Goal: Information Seeking & Learning: Learn about a topic

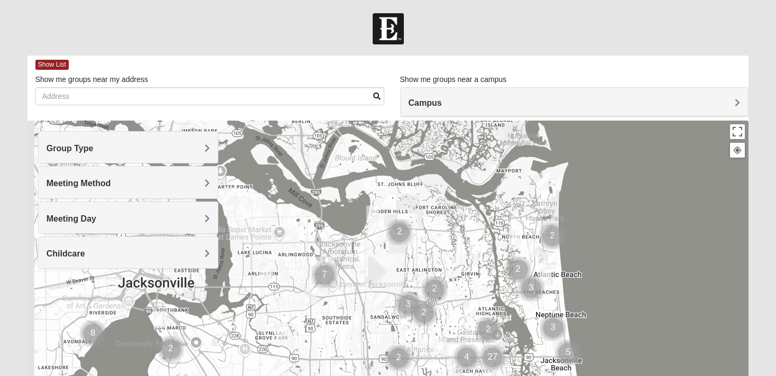
drag, startPoint x: 246, startPoint y: 301, endPoint x: 356, endPoint y: 329, distance: 114.0
click at [356, 329] on div at bounding box center [389, 332] width 722 height 423
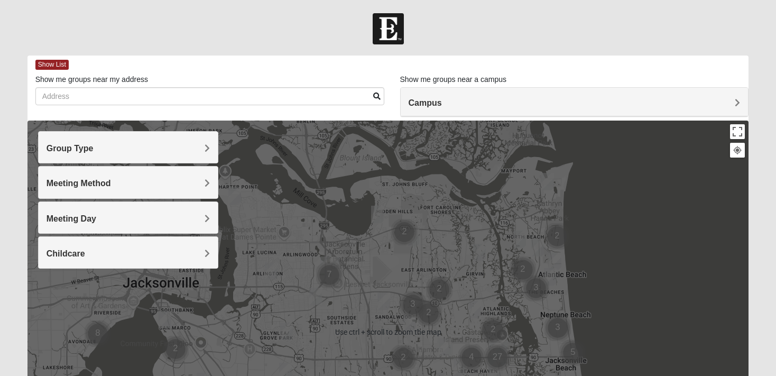
click at [330, 276] on img "Cluster of 7 groups" at bounding box center [329, 275] width 35 height 35
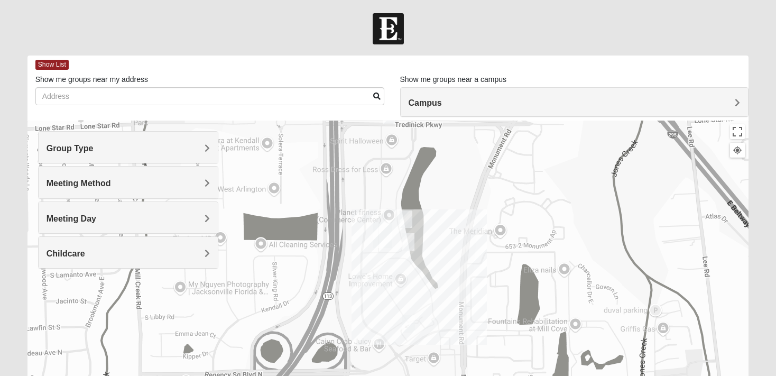
drag, startPoint x: 460, startPoint y: 299, endPoint x: 461, endPoint y: 193, distance: 106.8
click at [461, 193] on div at bounding box center [389, 332] width 722 height 423
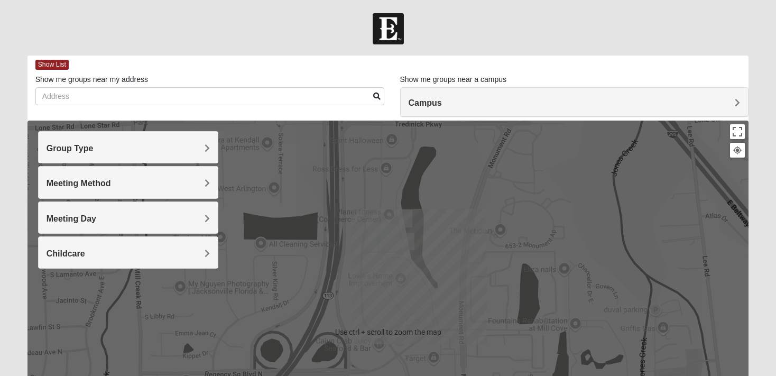
click at [376, 244] on img "Arlington" at bounding box center [383, 235] width 28 height 34
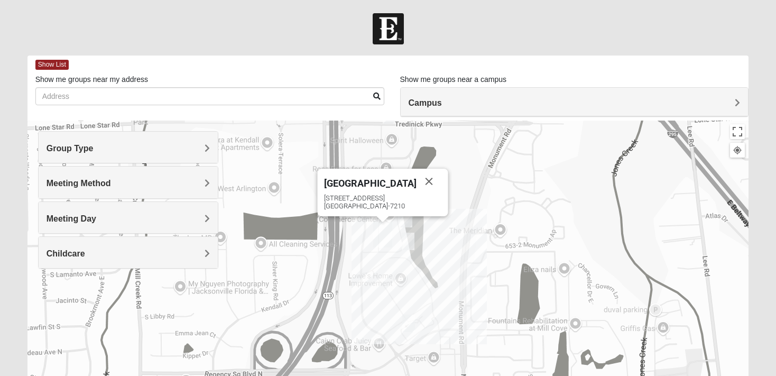
click at [371, 244] on img "Arlington" at bounding box center [383, 235] width 28 height 34
click at [417, 181] on button "Close" at bounding box center [429, 181] width 25 height 25
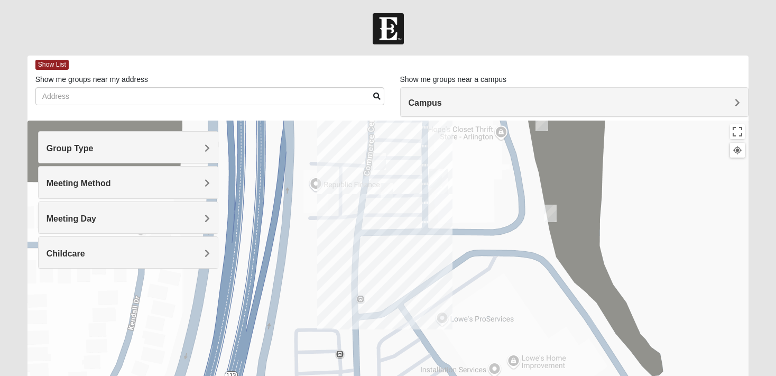
click at [386, 188] on img "Mens Barringer/Will 32225" at bounding box center [387, 192] width 21 height 26
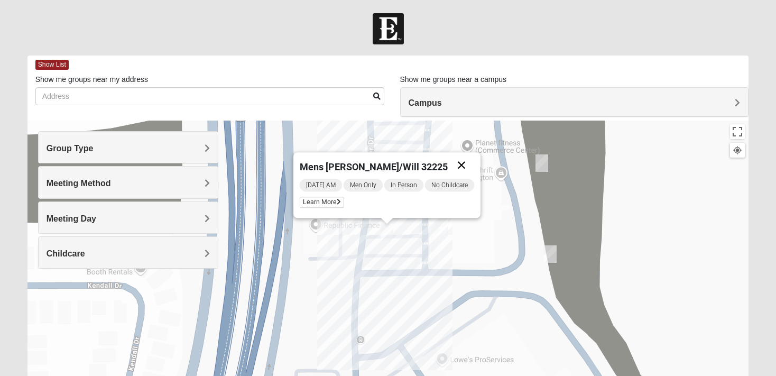
click at [468, 164] on button "Close" at bounding box center [461, 164] width 25 height 25
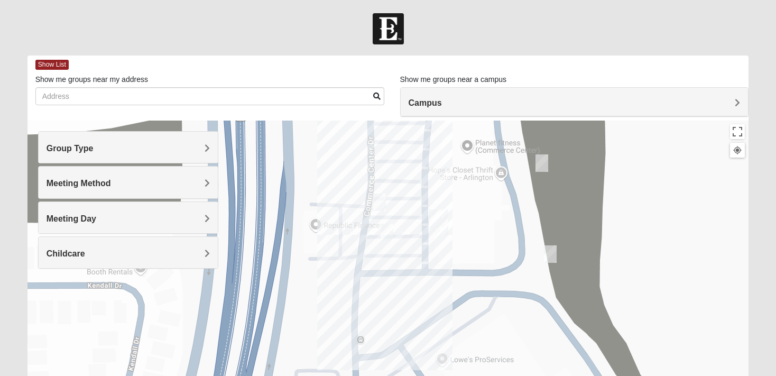
click at [382, 196] on img "On Campus Mixed Clark 32225" at bounding box center [379, 202] width 21 height 26
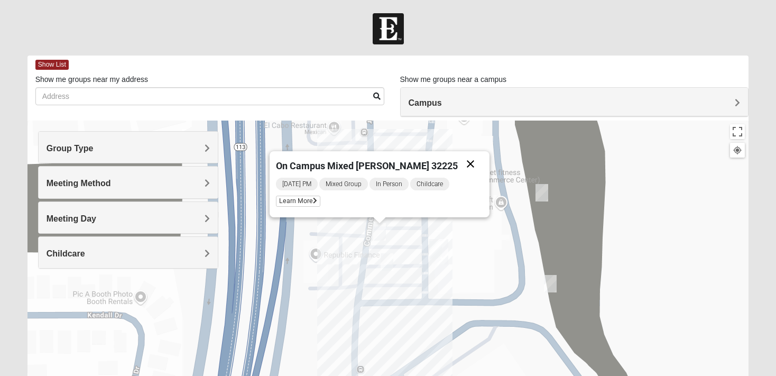
click at [458, 166] on button "Close" at bounding box center [470, 163] width 25 height 25
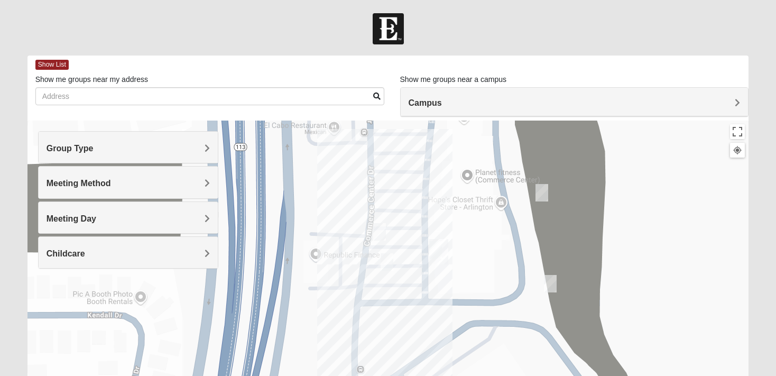
click at [545, 195] on img "On Campus Womens Medina 32225" at bounding box center [542, 193] width 21 height 26
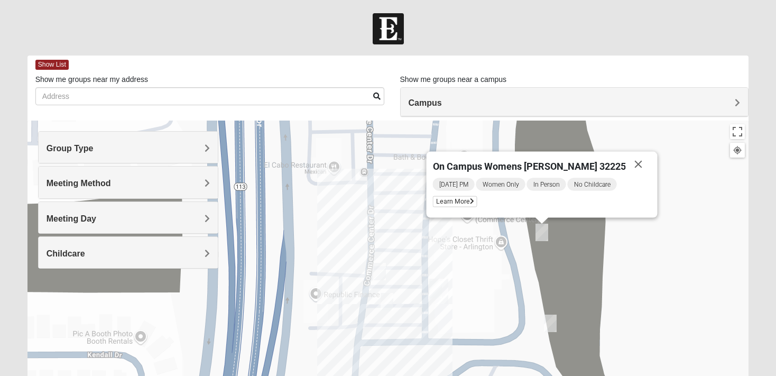
click at [551, 322] on img "On Campus Mens Harrison 32225" at bounding box center [550, 323] width 21 height 26
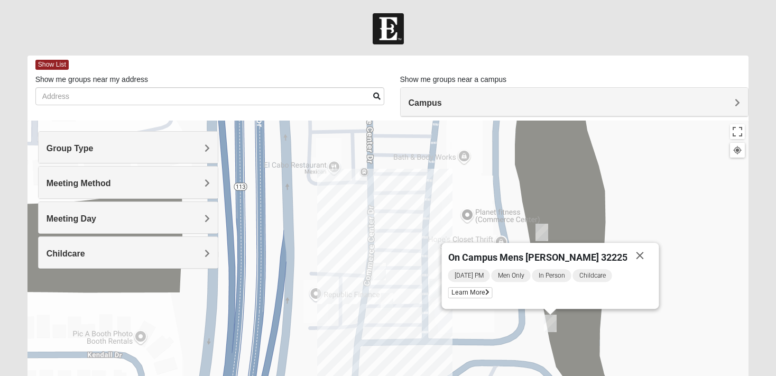
click at [524, 334] on div "On Campus Mens [PERSON_NAME] 32225 [DATE] PM Men Only In Person Childcare Learn…" at bounding box center [389, 332] width 722 height 423
click at [628, 253] on button "Close" at bounding box center [640, 255] width 25 height 25
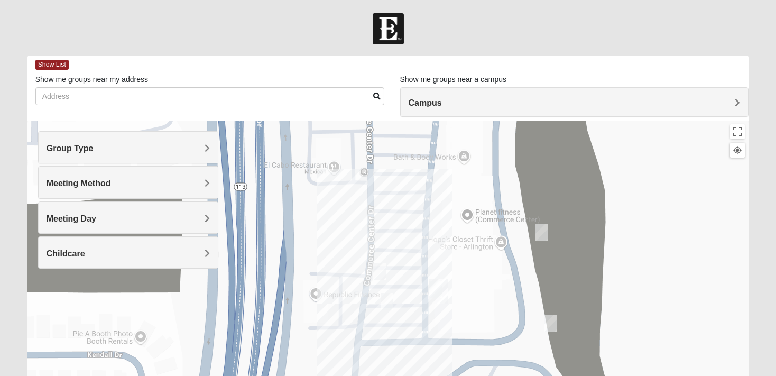
click at [385, 303] on img "Mens Barringer/Will 32225" at bounding box center [387, 302] width 21 height 26
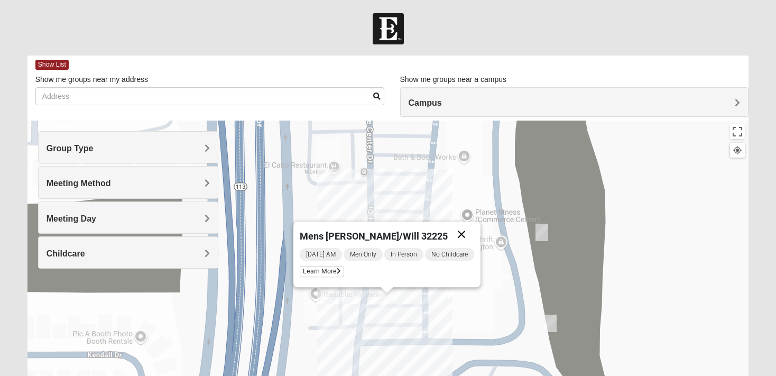
click at [467, 234] on button "Close" at bounding box center [461, 234] width 25 height 25
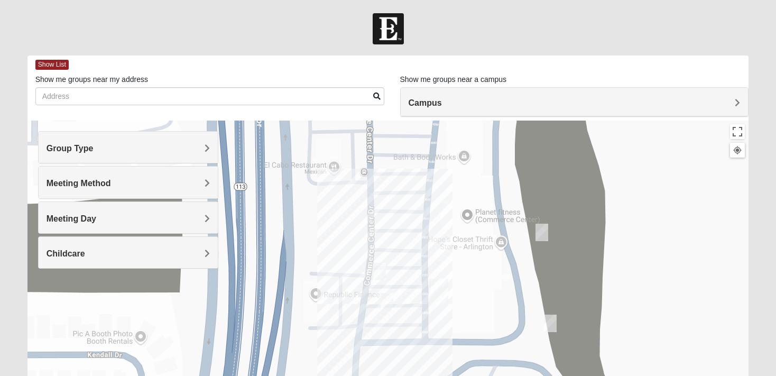
click at [384, 271] on img "On Campus Mixed Clark 32225" at bounding box center [379, 272] width 21 height 26
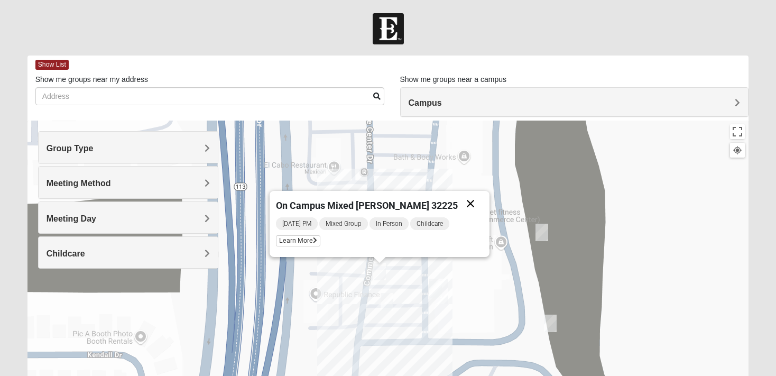
click at [458, 206] on button "Close" at bounding box center [470, 203] width 25 height 25
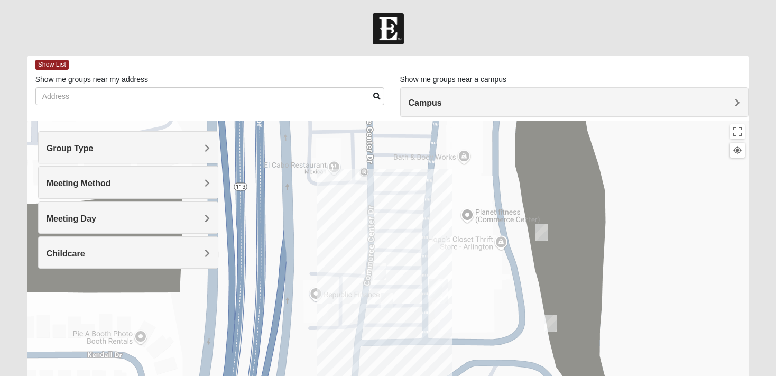
click at [541, 236] on img "On Campus Womens Medina 32225" at bounding box center [542, 233] width 21 height 26
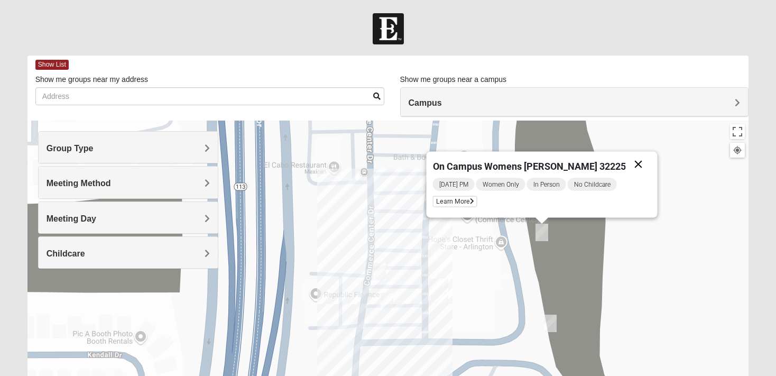
click at [627, 164] on button "Close" at bounding box center [638, 164] width 25 height 25
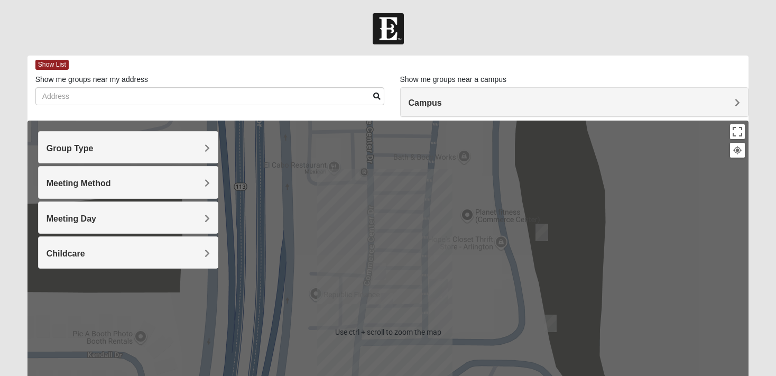
click at [115, 148] on h4 "Group Type" at bounding box center [128, 148] width 163 height 10
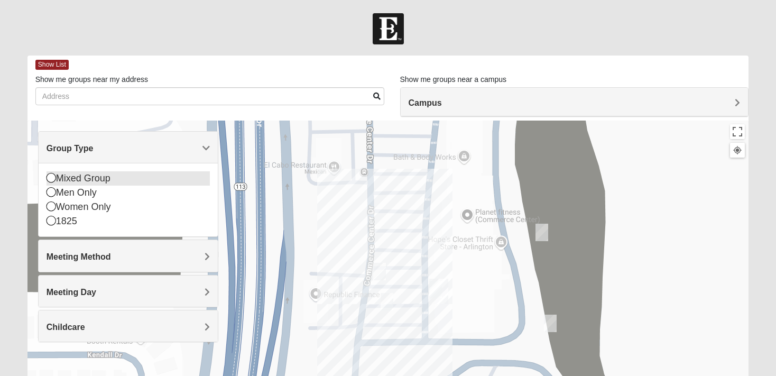
click at [50, 180] on icon at bounding box center [52, 178] width 10 height 10
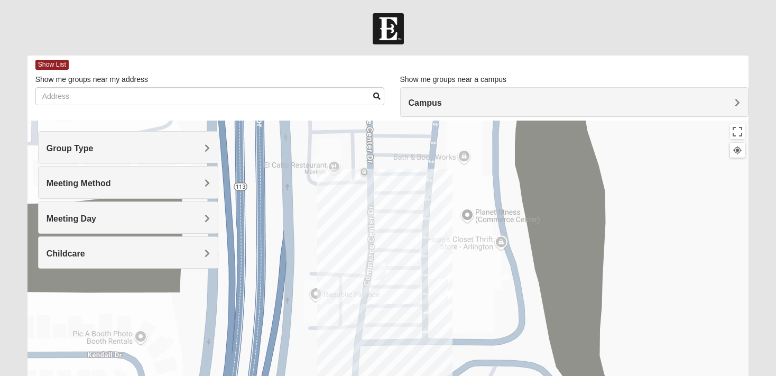
click at [141, 182] on h4 "Meeting Method" at bounding box center [128, 183] width 163 height 10
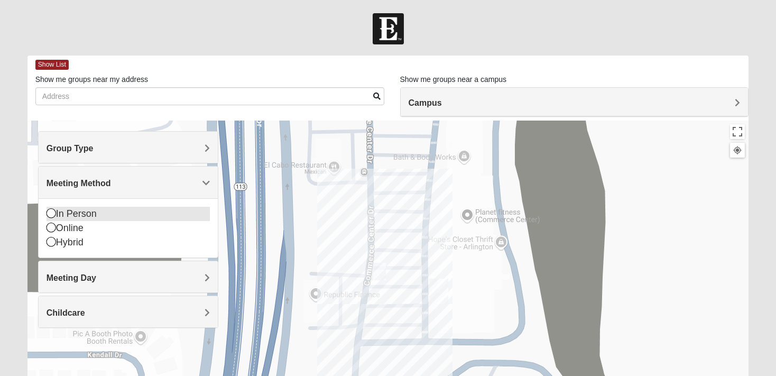
click at [51, 211] on icon at bounding box center [52, 213] width 10 height 10
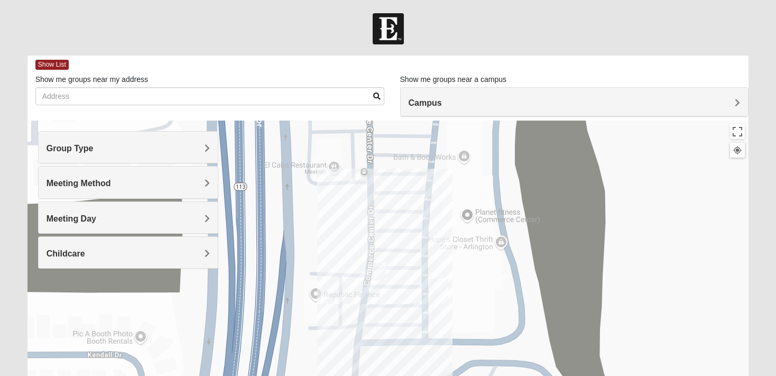
click at [93, 217] on span "Meeting Day" at bounding box center [72, 218] width 50 height 9
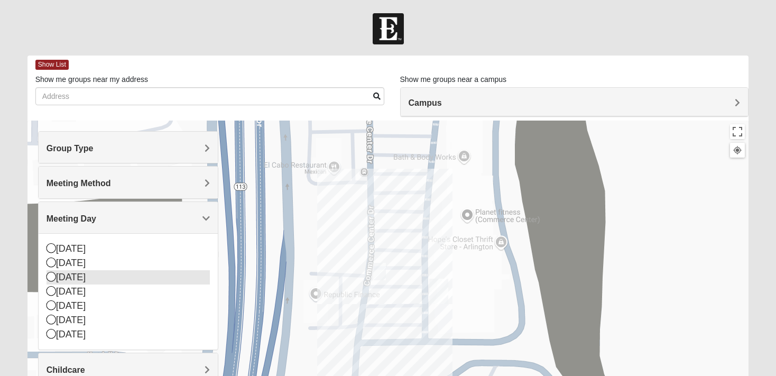
click at [49, 277] on icon at bounding box center [52, 277] width 10 height 10
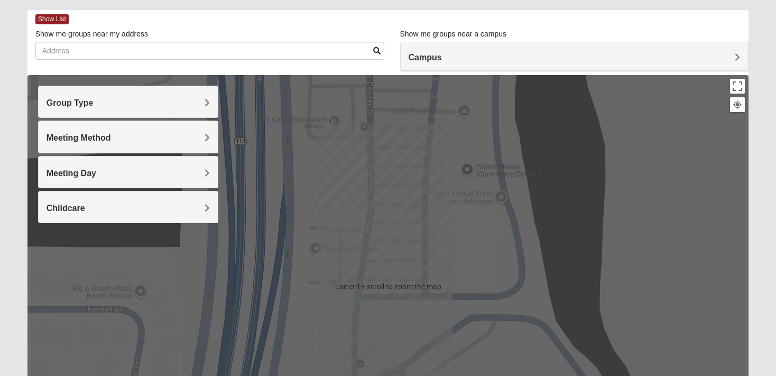
scroll to position [56, 0]
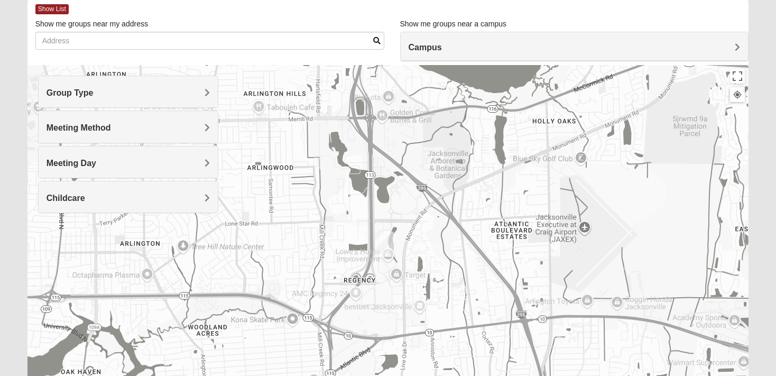
click at [122, 125] on h4 "Meeting Method" at bounding box center [128, 128] width 163 height 10
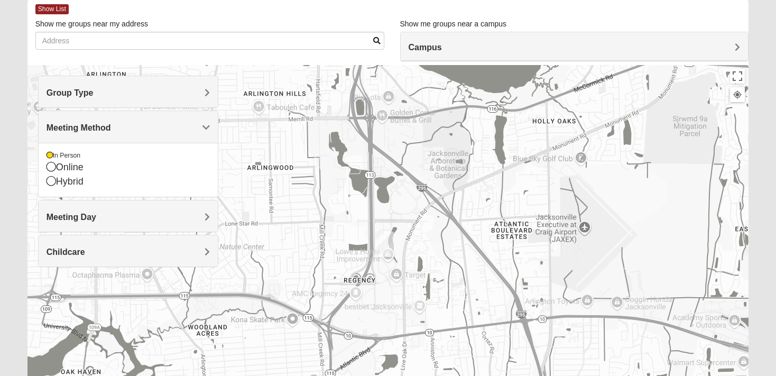
click at [122, 98] on div "Group Type" at bounding box center [128, 91] width 179 height 31
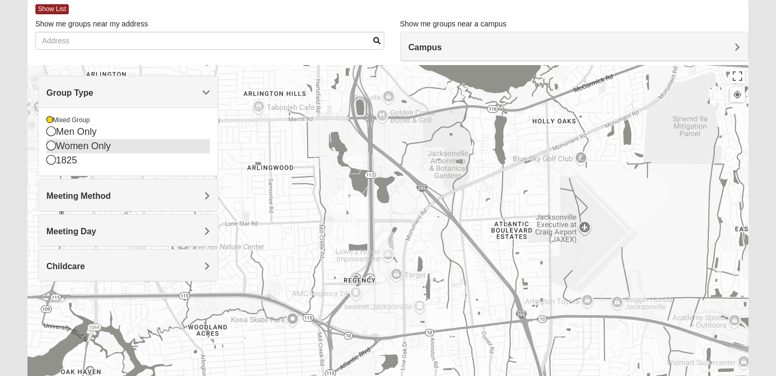
click at [52, 145] on icon at bounding box center [52, 146] width 10 height 10
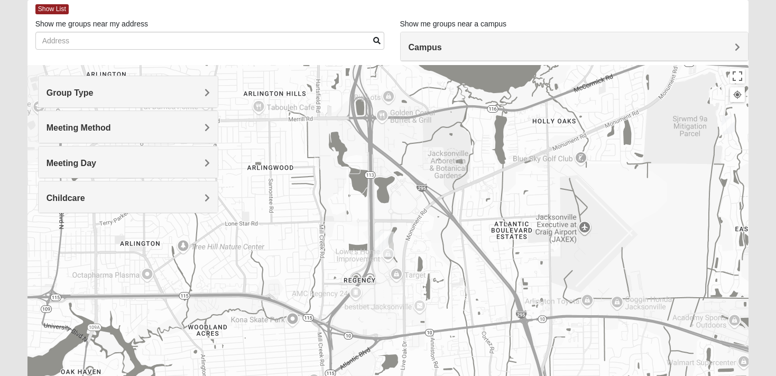
click at [133, 167] on h4 "Meeting Day" at bounding box center [128, 163] width 163 height 10
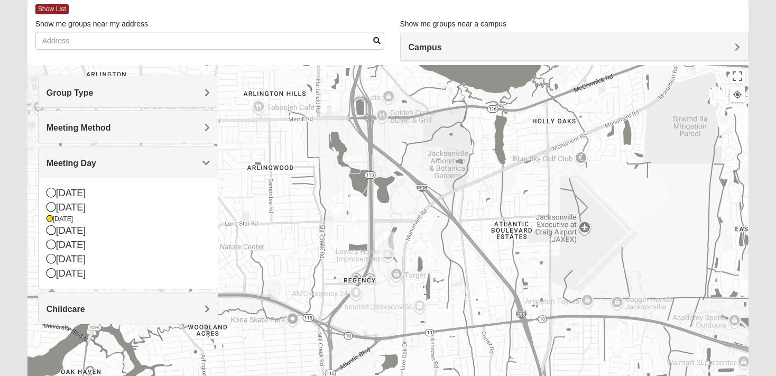
click at [322, 274] on div at bounding box center [389, 276] width 722 height 423
click at [329, 225] on div at bounding box center [389, 276] width 722 height 423
click at [96, 160] on span "Meeting Day" at bounding box center [72, 163] width 50 height 9
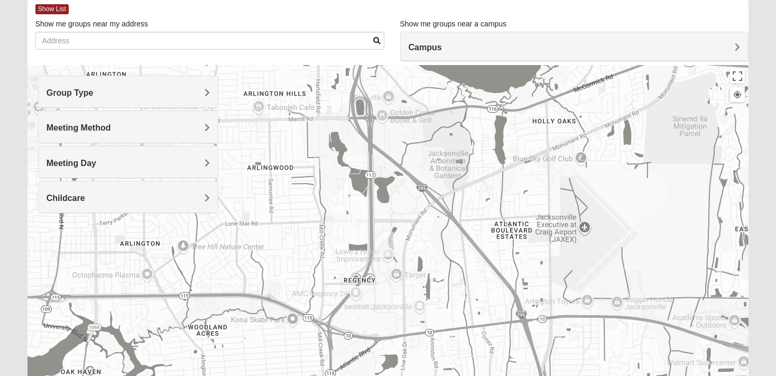
click at [503, 52] on div "Campus" at bounding box center [575, 46] width 348 height 29
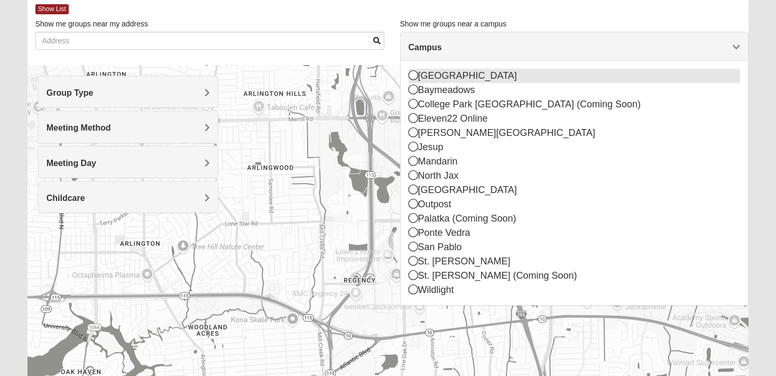
click at [410, 75] on icon at bounding box center [414, 75] width 10 height 10
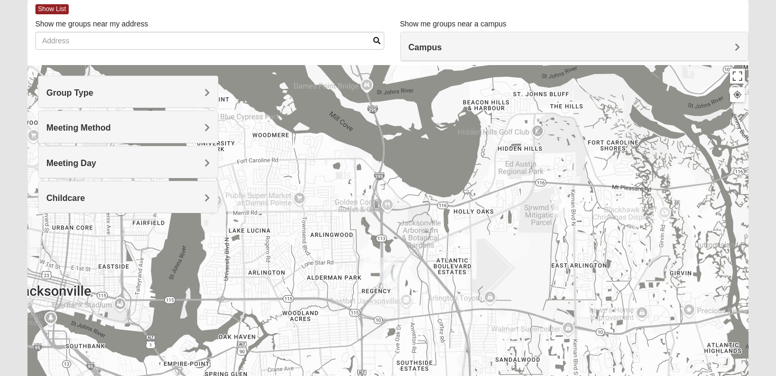
click at [173, 94] on h4 "Group Type" at bounding box center [128, 93] width 163 height 10
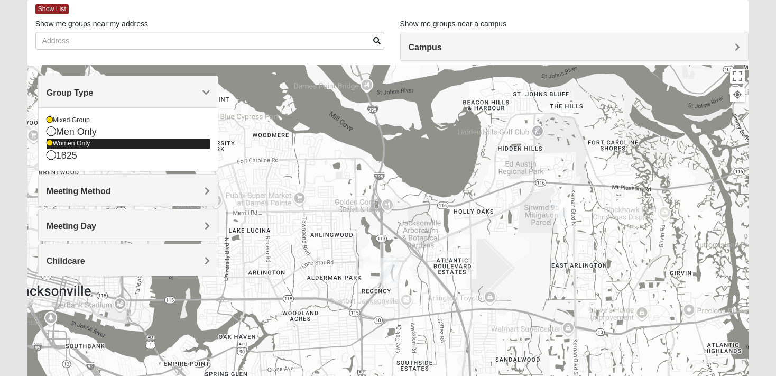
click at [48, 144] on icon at bounding box center [50, 143] width 6 height 6
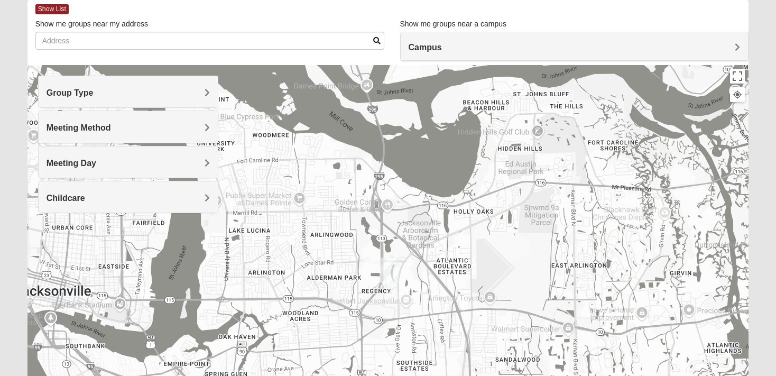
click at [77, 126] on span "Meeting Method" at bounding box center [79, 127] width 65 height 9
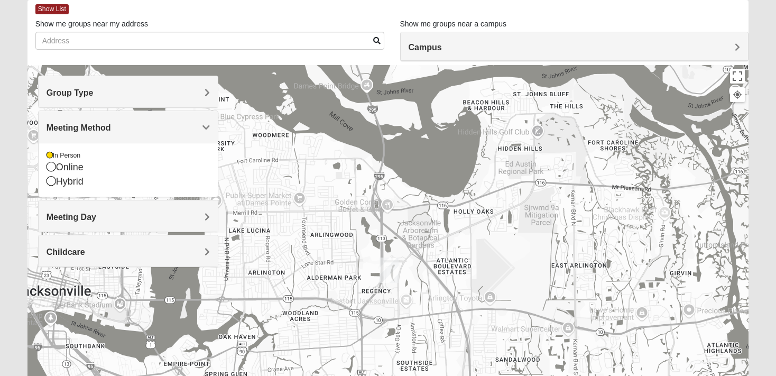
click at [86, 92] on span "Group Type" at bounding box center [70, 92] width 47 height 9
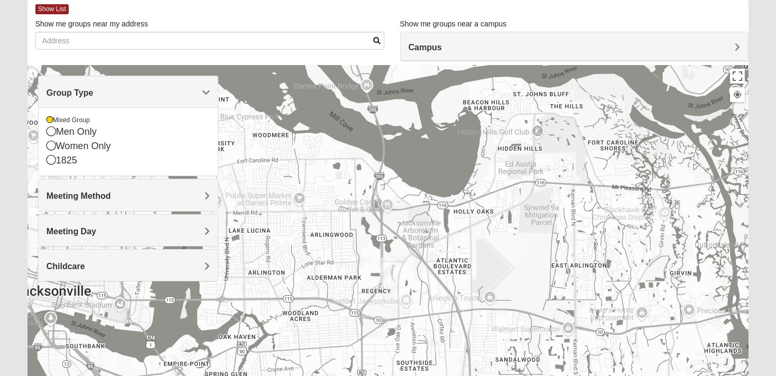
click at [308, 248] on div at bounding box center [389, 276] width 722 height 423
click at [134, 193] on h4 "Meeting Method" at bounding box center [128, 196] width 163 height 10
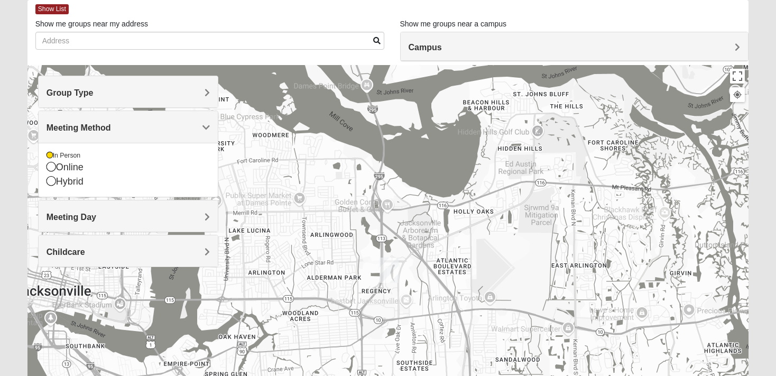
click at [122, 221] on h4 "Meeting Day" at bounding box center [128, 217] width 163 height 10
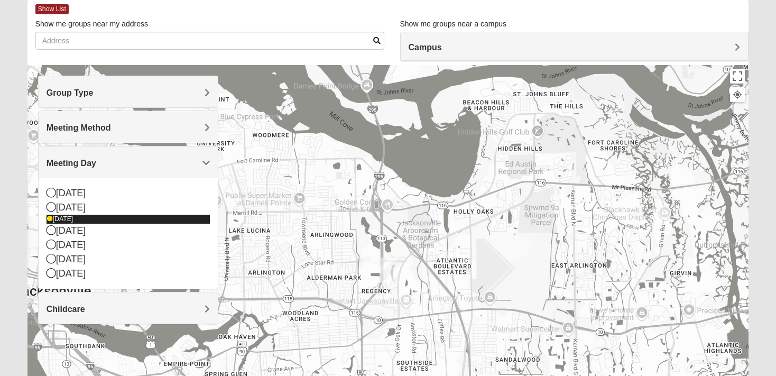
click at [51, 217] on icon at bounding box center [50, 219] width 6 height 6
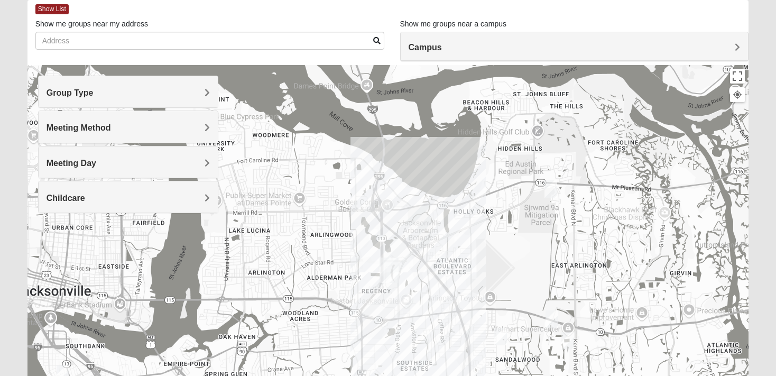
click at [113, 165] on h4 "Meeting Day" at bounding box center [128, 163] width 163 height 10
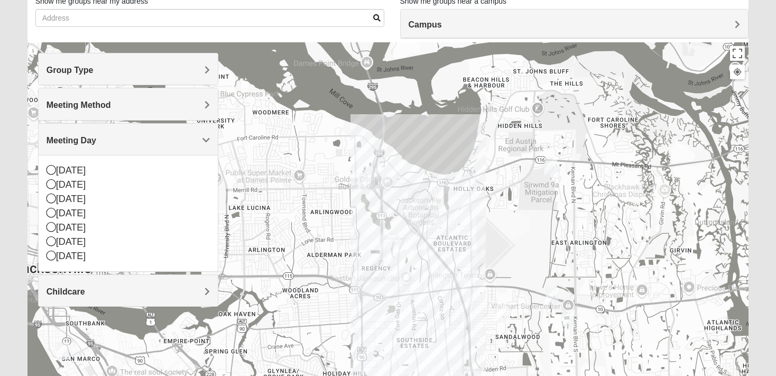
scroll to position [112, 0]
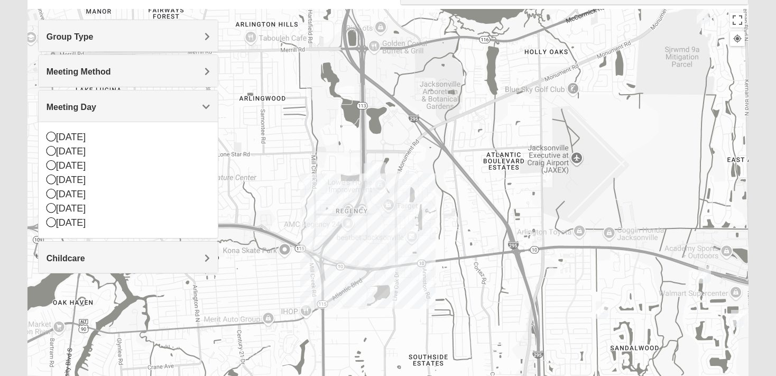
click at [380, 195] on img "On Campus Mixed Pritchett/Maccurrach 32225" at bounding box center [380, 196] width 21 height 26
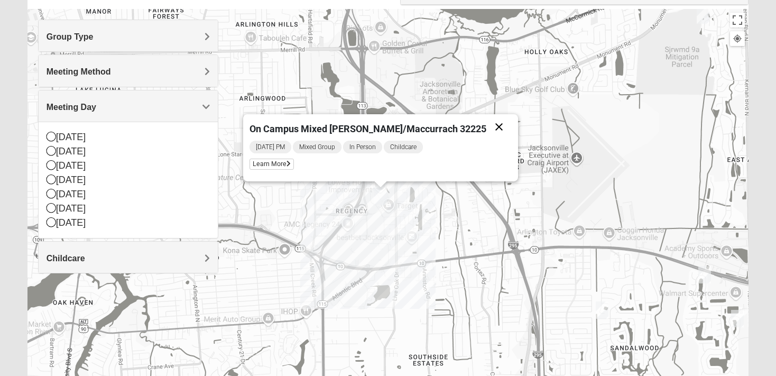
click at [487, 126] on button "Close" at bounding box center [499, 126] width 25 height 25
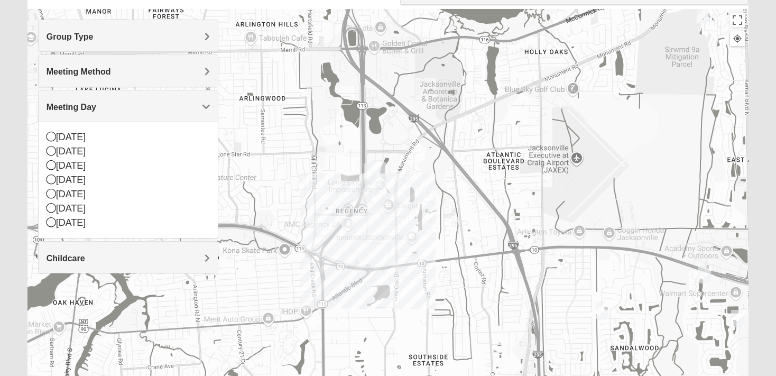
click at [369, 168] on img "Arlington" at bounding box center [377, 175] width 28 height 34
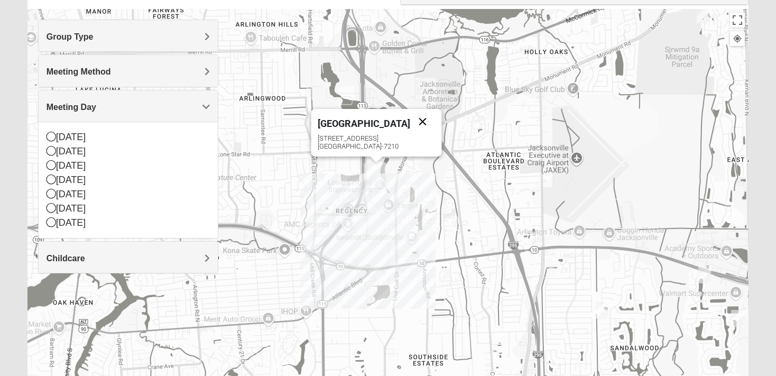
click at [410, 122] on button "Close" at bounding box center [422, 121] width 25 height 25
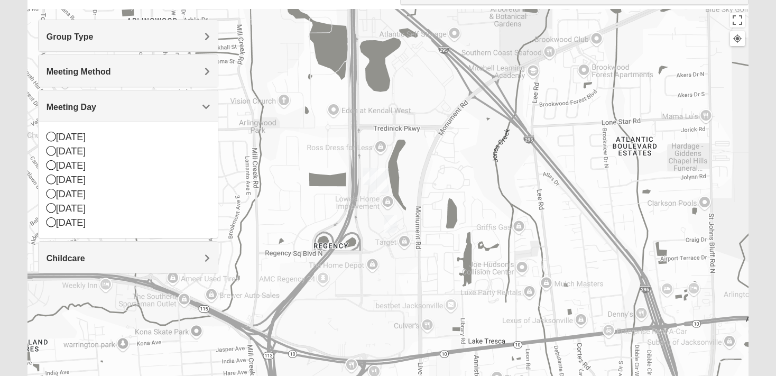
click at [367, 173] on img "Arlington" at bounding box center [379, 181] width 28 height 34
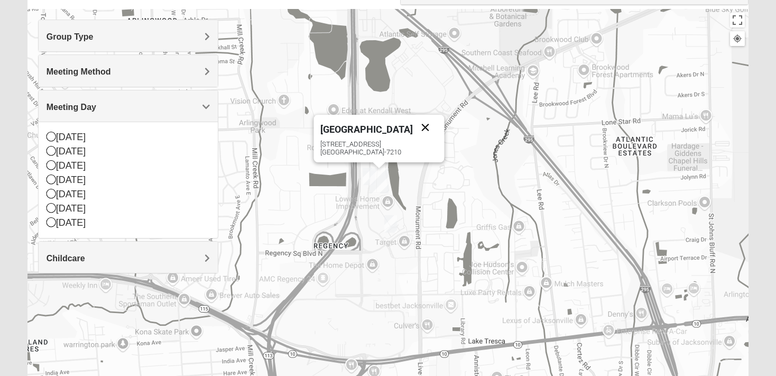
click at [413, 123] on button "Close" at bounding box center [425, 127] width 25 height 25
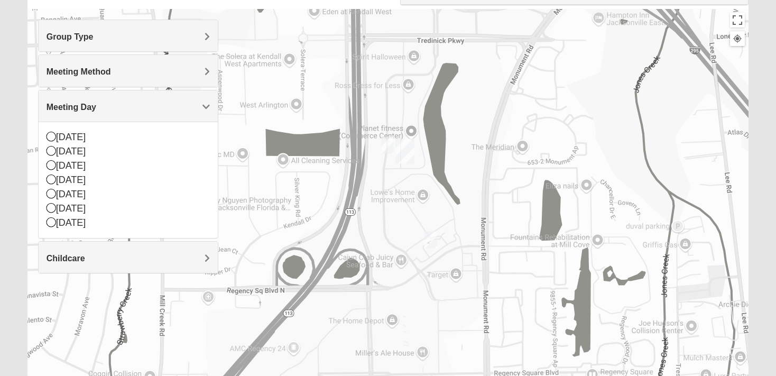
click at [388, 145] on img "On Campus Mixed Clark 32225" at bounding box center [387, 145] width 21 height 26
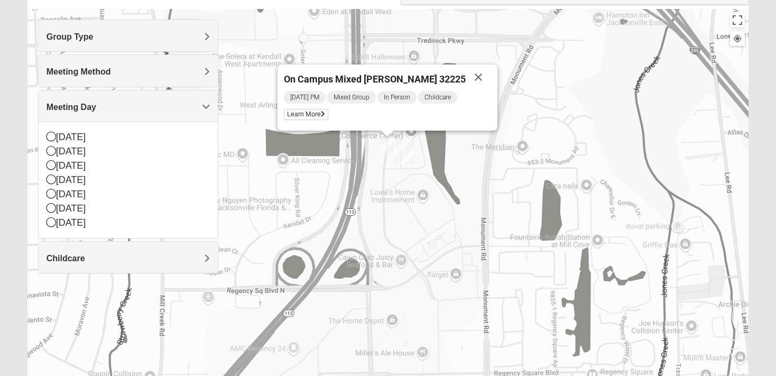
click at [433, 240] on img "On Campus Mixed Pritchett/Maccurrach 32225" at bounding box center [430, 240] width 21 height 26
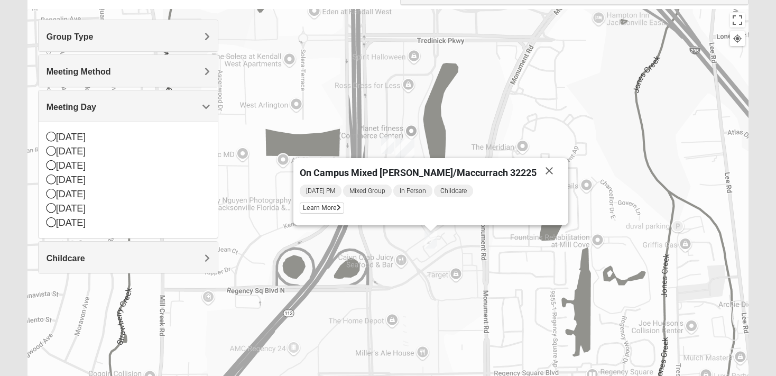
click at [399, 232] on div "On Campus Mixed [PERSON_NAME]/Maccurrach 32225 [DATE] PM Mixed Group In Person …" at bounding box center [389, 220] width 722 height 423
click at [537, 170] on button "Close" at bounding box center [549, 170] width 25 height 25
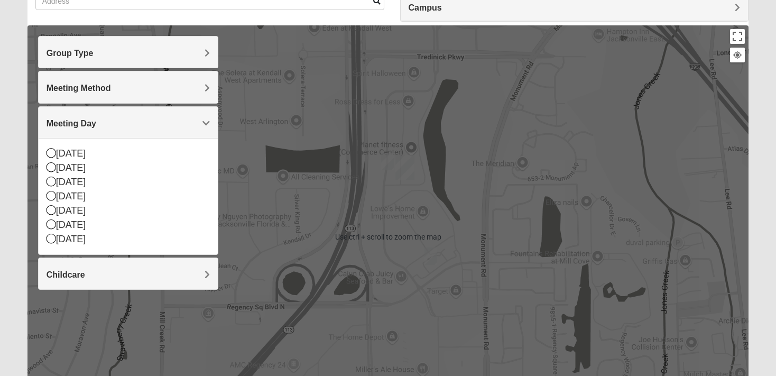
scroll to position [94, 0]
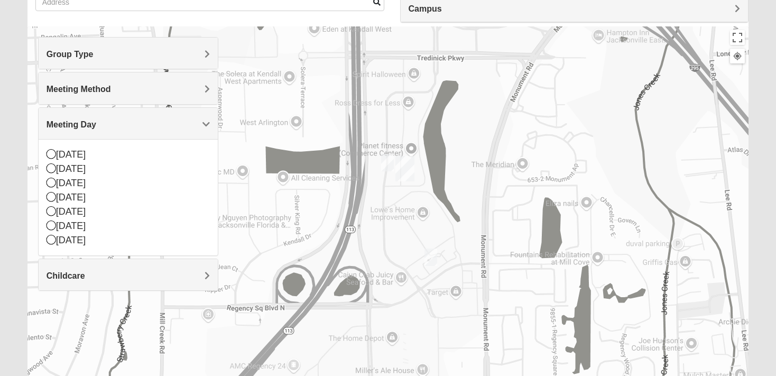
click at [394, 230] on div "To navigate, press the arrow keys." at bounding box center [389, 237] width 722 height 423
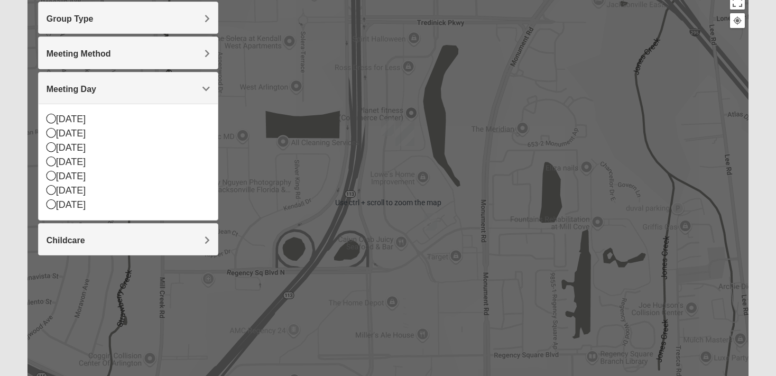
scroll to position [0, 0]
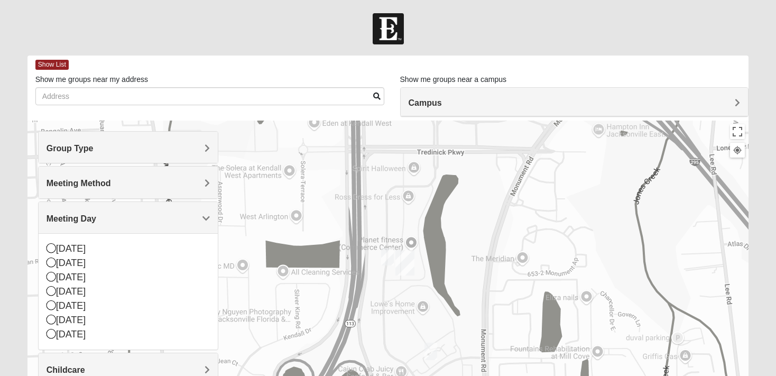
click at [473, 104] on h4 "Campus" at bounding box center [575, 103] width 332 height 10
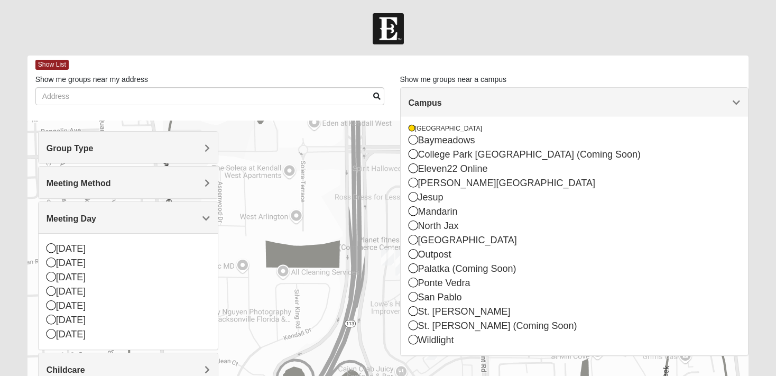
click at [473, 104] on h4 "Campus" at bounding box center [575, 103] width 332 height 10
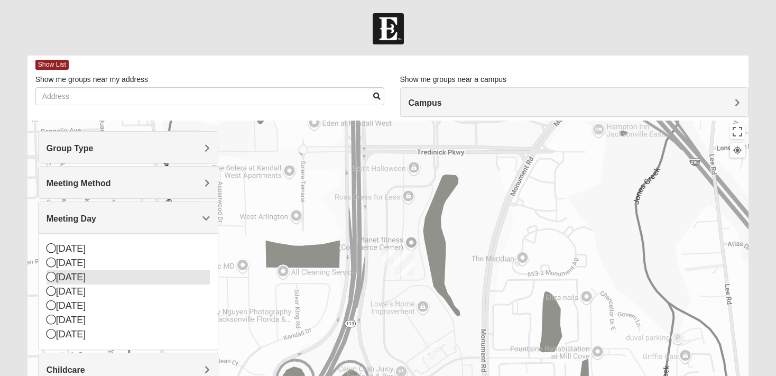
click at [52, 274] on icon at bounding box center [52, 277] width 10 height 10
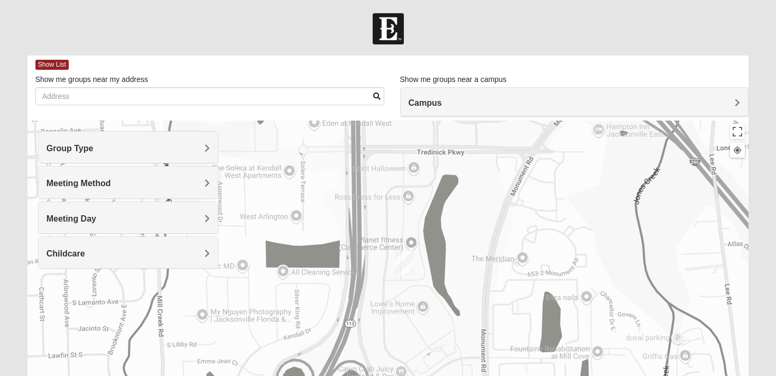
click at [105, 223] on div "Meeting Day" at bounding box center [128, 217] width 179 height 31
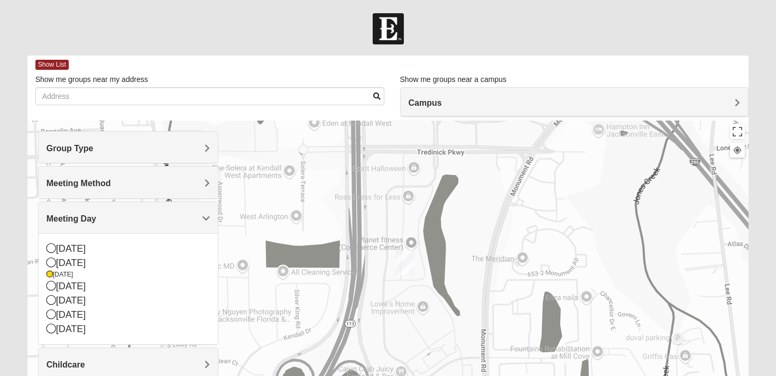
click at [105, 223] on div "Meeting Day" at bounding box center [128, 217] width 179 height 31
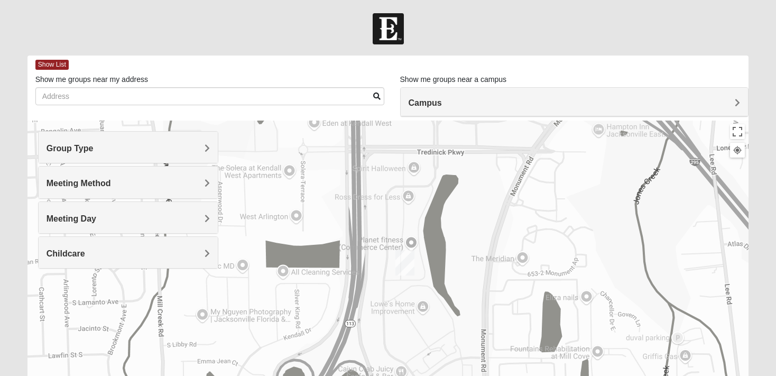
click at [107, 151] on h4 "Group Type" at bounding box center [128, 148] width 163 height 10
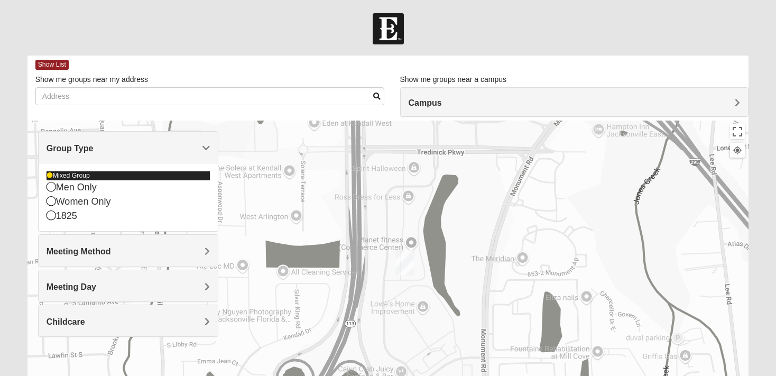
click at [48, 177] on icon at bounding box center [50, 175] width 6 height 6
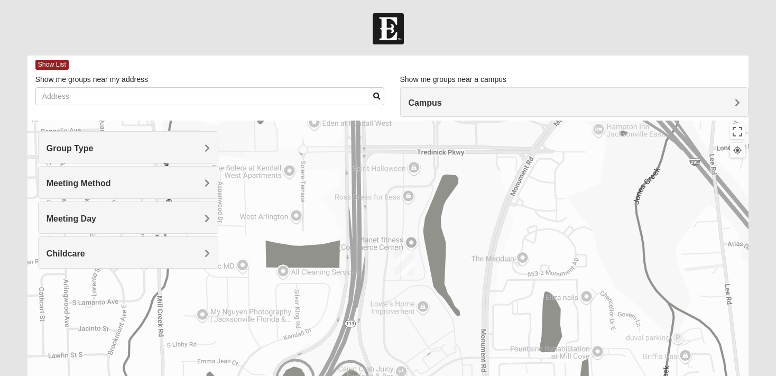
click at [75, 141] on div "Group Type" at bounding box center [128, 147] width 179 height 31
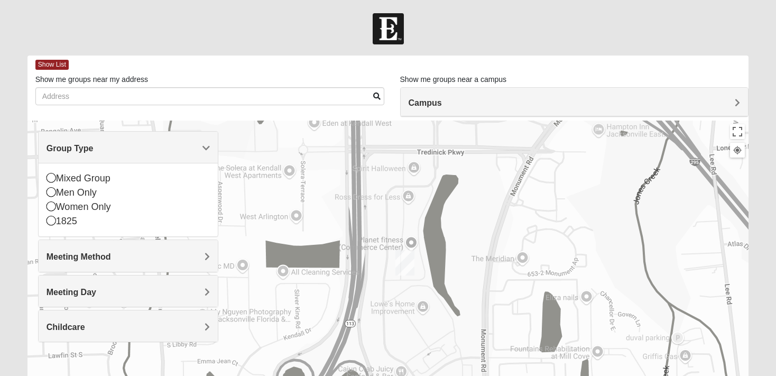
click at [322, 167] on div at bounding box center [389, 332] width 722 height 423
click at [390, 115] on div "Show me groups near my address Show me groups near a campus Campus [GEOGRAPHIC_…" at bounding box center [392, 95] width 714 height 42
click at [245, 237] on div at bounding box center [389, 332] width 722 height 423
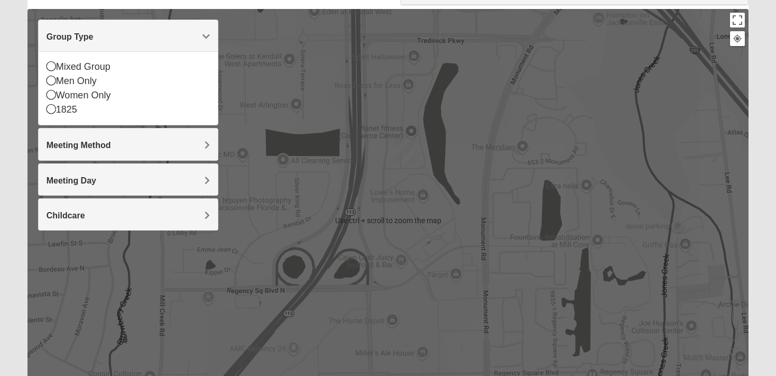
scroll to position [56, 0]
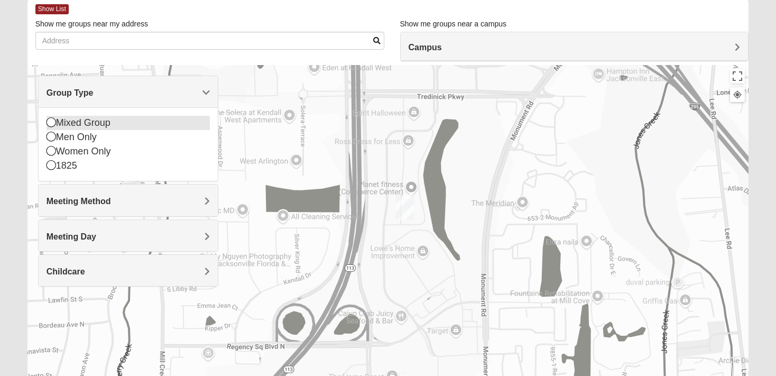
click at [50, 123] on icon at bounding box center [52, 122] width 10 height 10
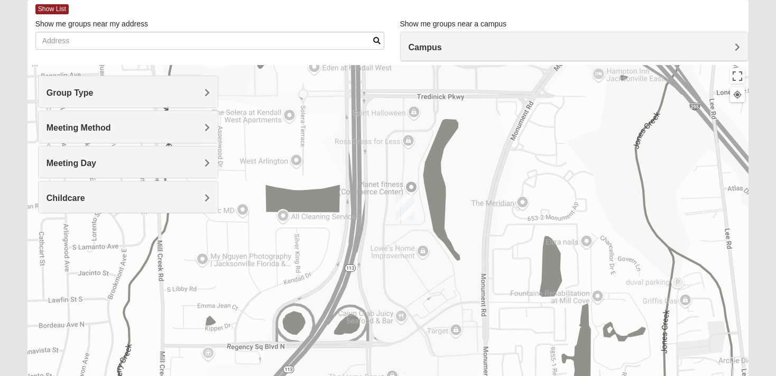
click at [196, 128] on h4 "Meeting Method" at bounding box center [128, 128] width 163 height 10
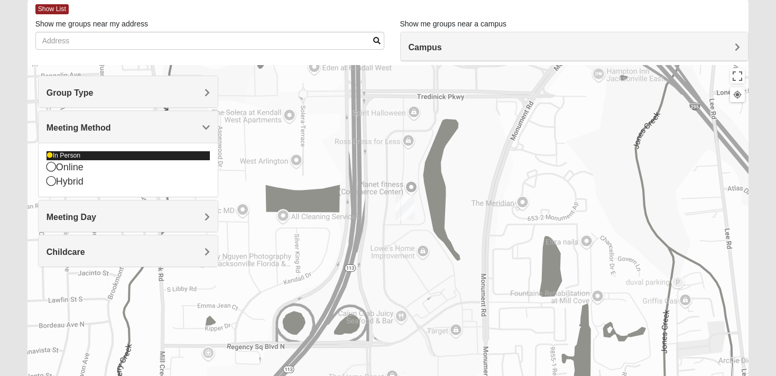
click at [49, 156] on icon at bounding box center [50, 155] width 6 height 6
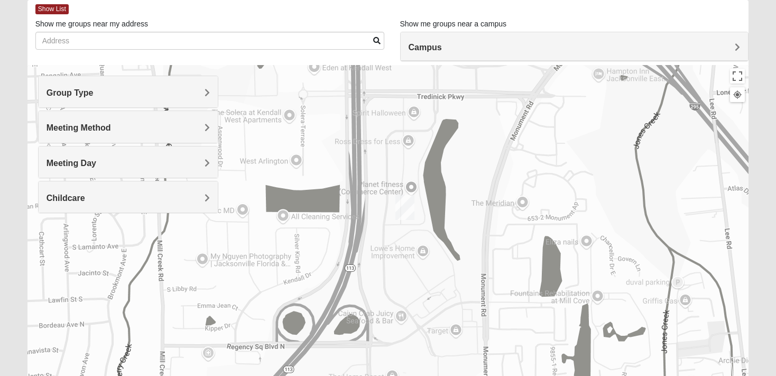
click at [196, 160] on h4 "Meeting Day" at bounding box center [128, 163] width 163 height 10
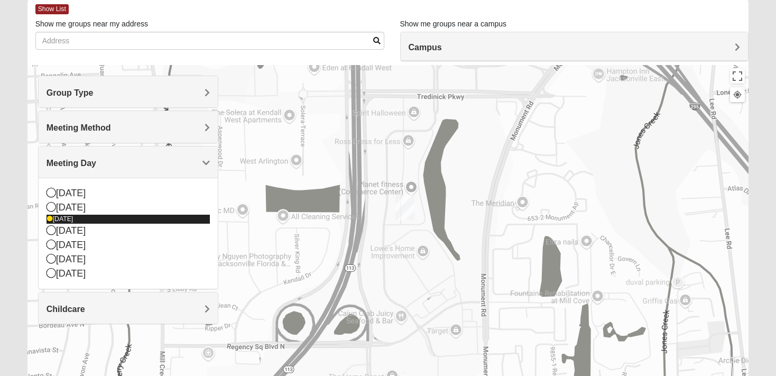
click at [51, 219] on icon at bounding box center [50, 219] width 6 height 6
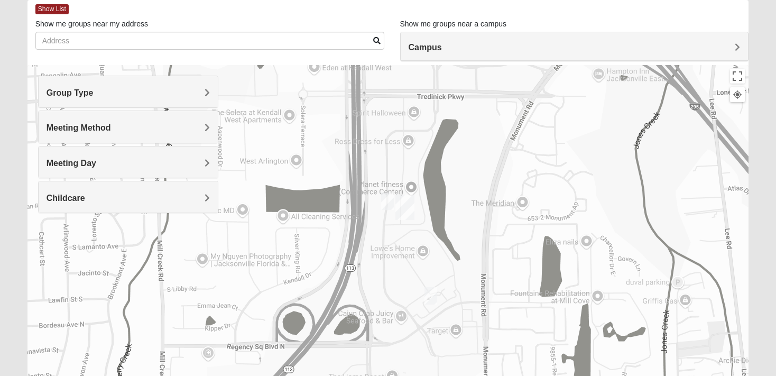
click at [386, 200] on img "On Campus Mixed Clark 32225" at bounding box center [387, 201] width 21 height 26
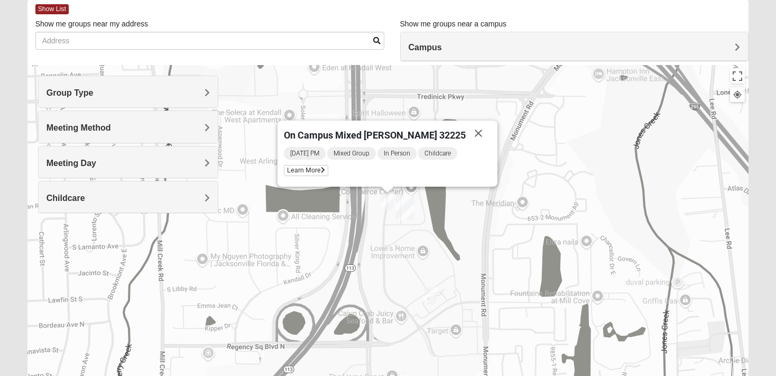
click at [431, 296] on img "On Campus Mixed Pritchett/Maccurrach 32225" at bounding box center [430, 296] width 21 height 26
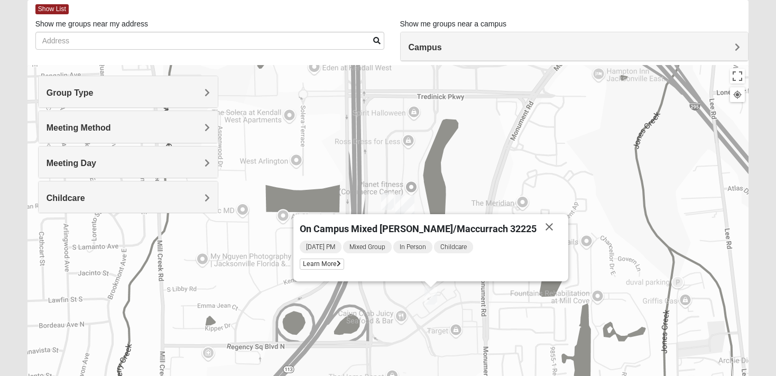
click at [399, 301] on div "On Campus Mixed [PERSON_NAME]/Maccurrach 32225 [DATE] PM Mixed Group In Person …" at bounding box center [389, 276] width 722 height 423
click at [537, 226] on button "Close" at bounding box center [549, 226] width 25 height 25
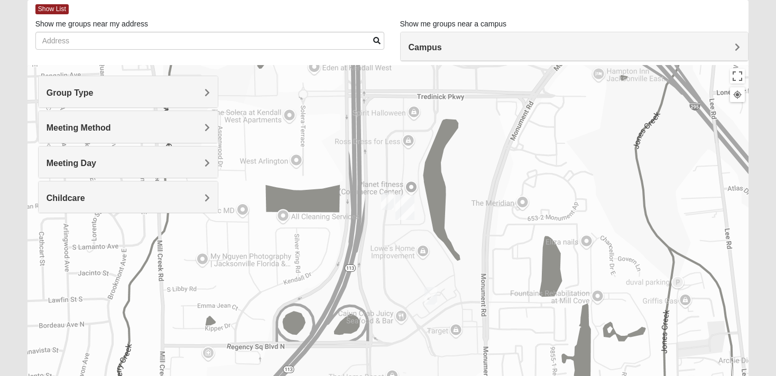
click at [489, 59] on div "Campus" at bounding box center [575, 46] width 348 height 29
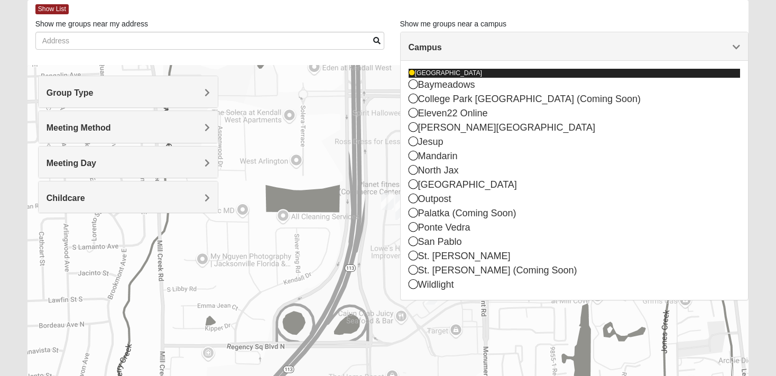
click at [411, 73] on icon at bounding box center [412, 73] width 6 height 6
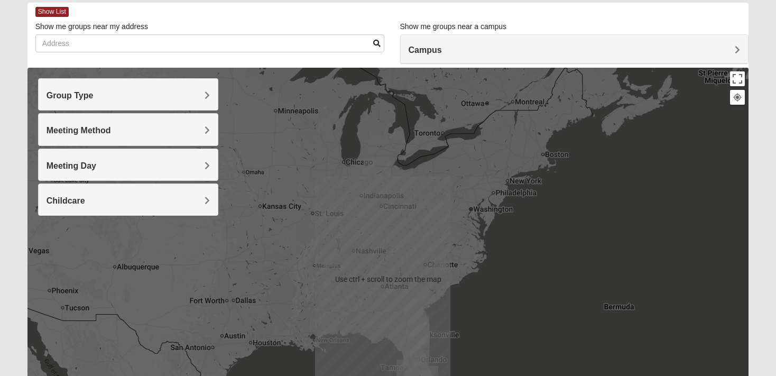
scroll to position [112, 0]
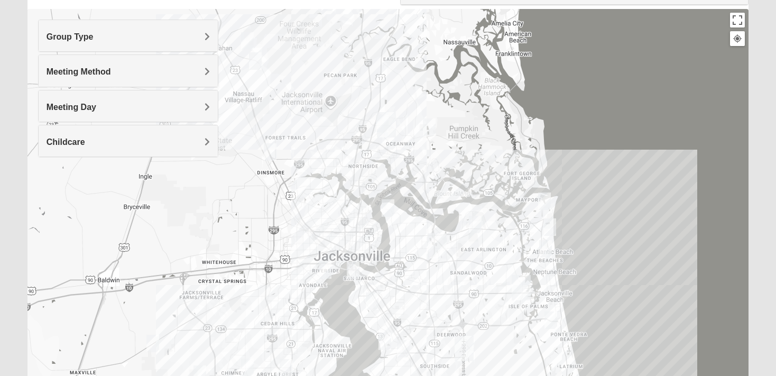
click at [387, 205] on img "Mixed Walker 32277" at bounding box center [388, 208] width 21 height 26
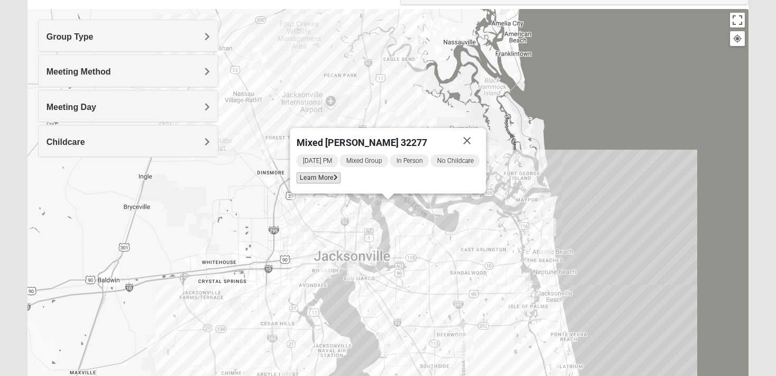
click at [316, 181] on span "Learn More" at bounding box center [319, 177] width 44 height 11
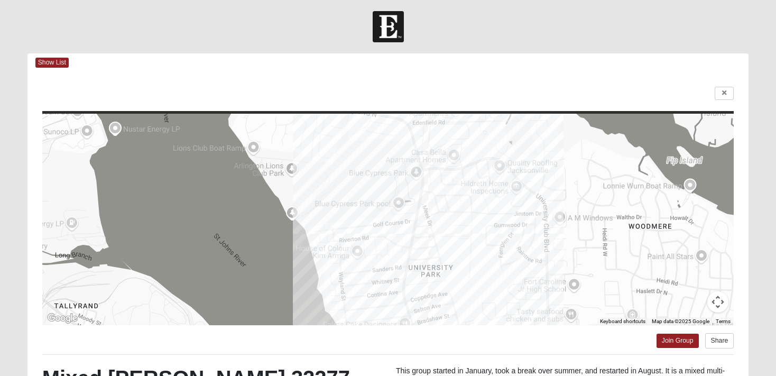
scroll to position [0, 0]
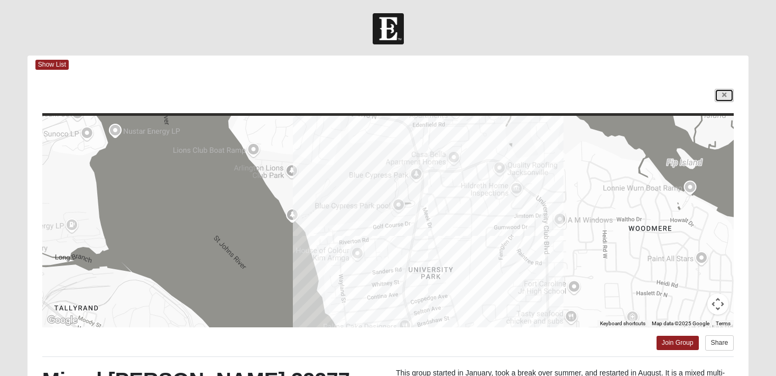
click at [726, 98] on icon at bounding box center [724, 95] width 4 height 6
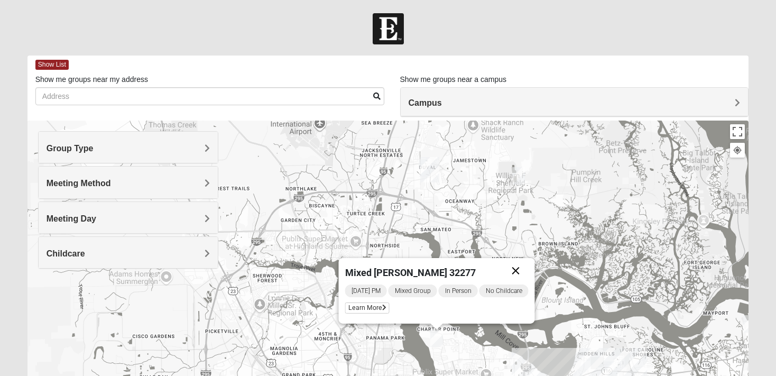
click at [517, 270] on button "Close" at bounding box center [516, 270] width 25 height 25
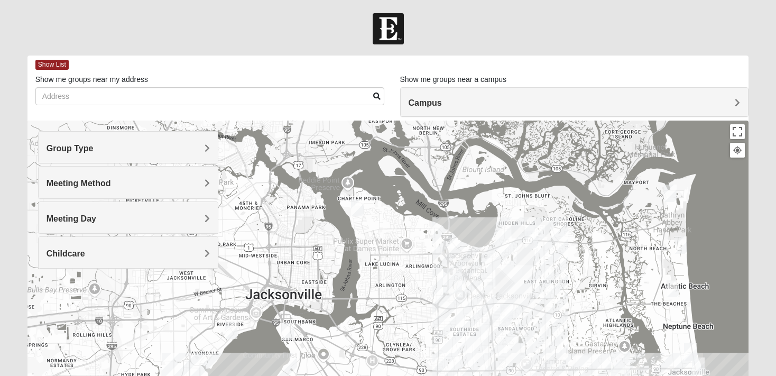
drag, startPoint x: 508, startPoint y: 335, endPoint x: 427, endPoint y: 198, distance: 159.6
click at [427, 198] on div at bounding box center [389, 332] width 722 height 423
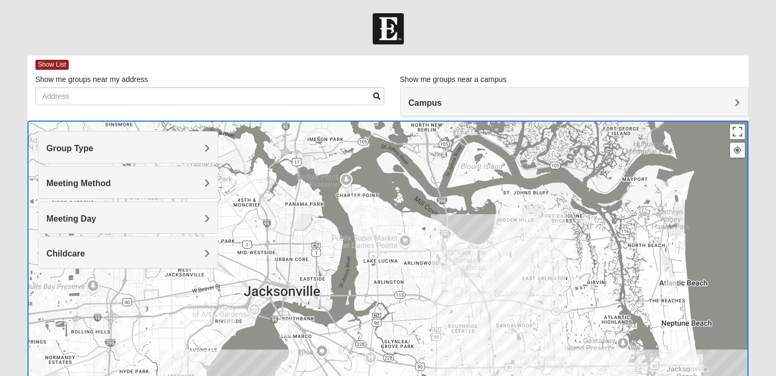
click at [532, 234] on img "Mixed Vilagi 32225" at bounding box center [530, 236] width 21 height 26
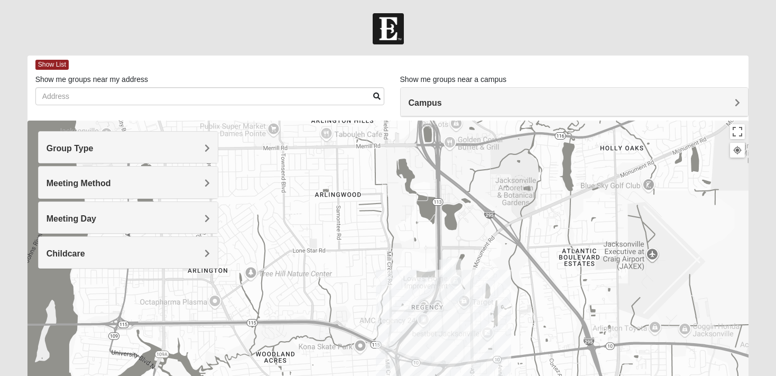
click at [456, 289] on img "On Campus Mixed Pritchett/Maccurrach 32225" at bounding box center [456, 292] width 21 height 26
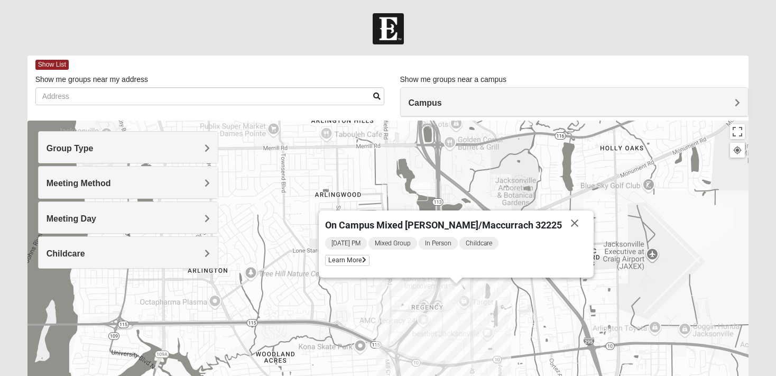
click at [453, 343] on div "On Campus Mixed [PERSON_NAME]/Maccurrach 32225 [DATE] PM Mixed Group In Person …" at bounding box center [389, 332] width 722 height 423
click at [562, 225] on button "Close" at bounding box center [574, 223] width 25 height 25
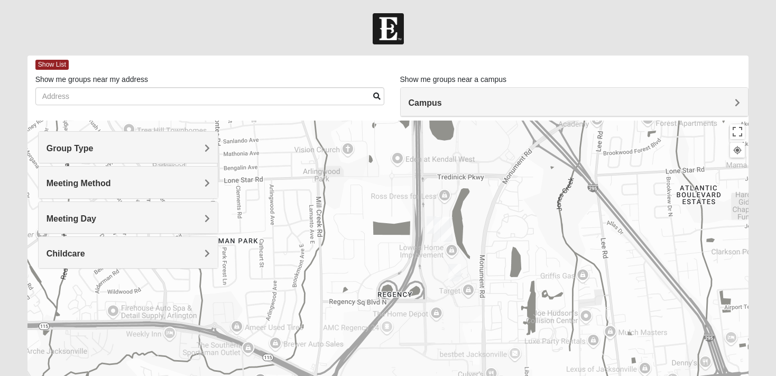
click at [433, 223] on img "Arlington" at bounding box center [443, 230] width 28 height 34
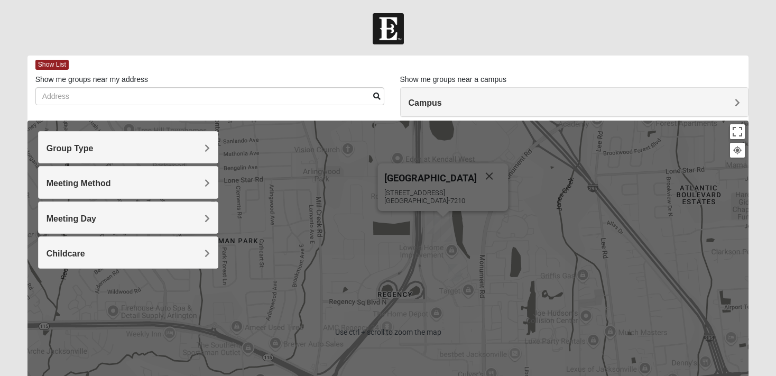
click at [437, 278] on div "Arlington [STREET_ADDRESS]" at bounding box center [389, 332] width 722 height 423
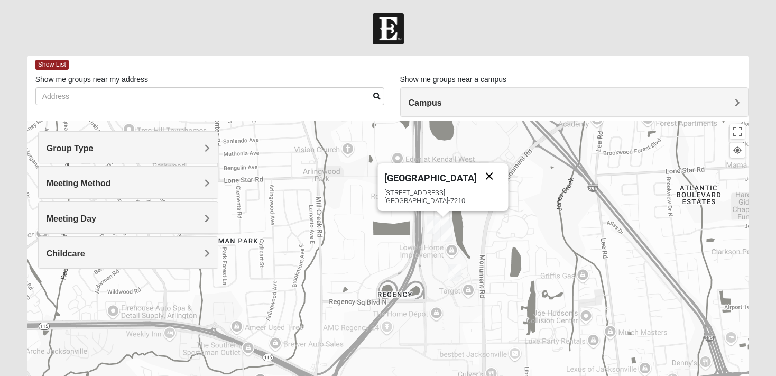
click at [477, 177] on button "Close" at bounding box center [489, 175] width 25 height 25
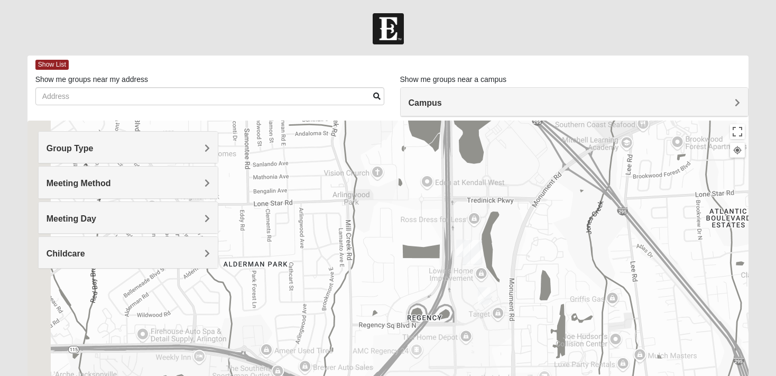
drag, startPoint x: 441, startPoint y: 290, endPoint x: 467, endPoint y: 308, distance: 31.1
click at [467, 308] on div "To navigate, press the arrow keys." at bounding box center [389, 332] width 722 height 423
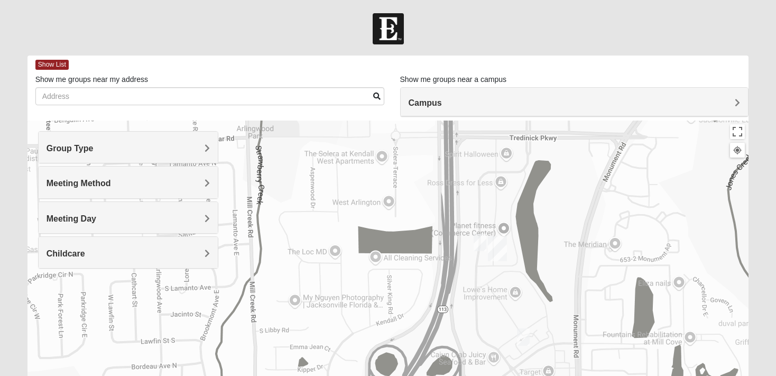
click at [478, 242] on img "On Campus Mixed Clark 32225" at bounding box center [480, 243] width 21 height 26
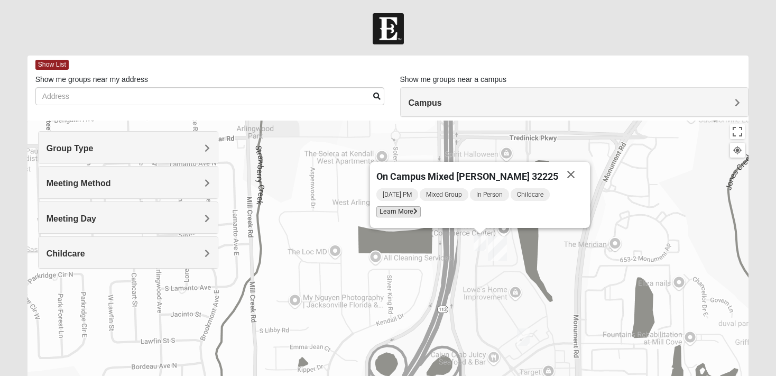
click at [418, 212] on span "Learn More" at bounding box center [399, 211] width 44 height 11
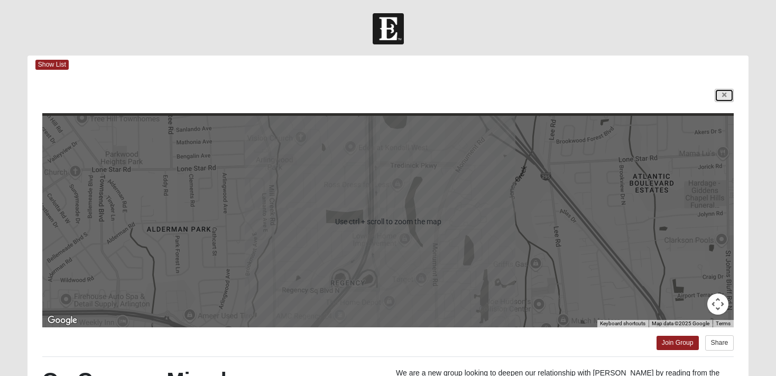
click at [722, 99] on link at bounding box center [724, 95] width 19 height 13
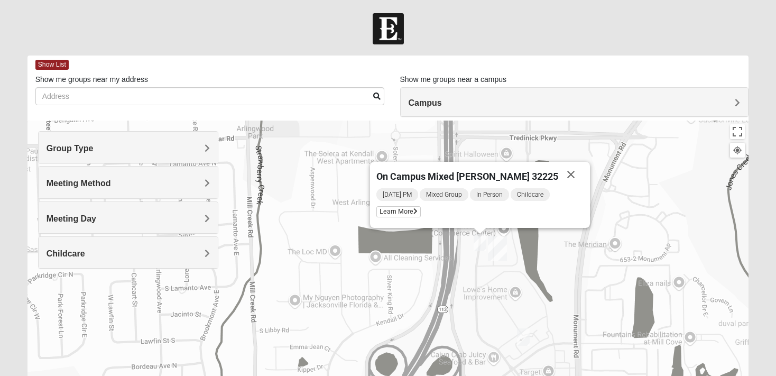
click at [524, 335] on img "On Campus Mixed Pritchett/Maccurrach 32225" at bounding box center [523, 337] width 21 height 26
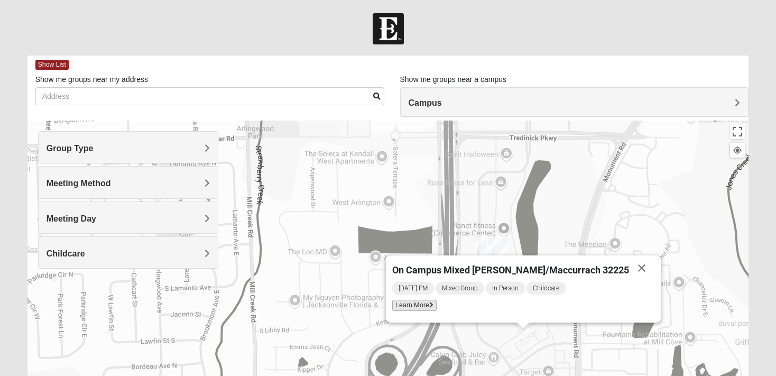
click at [437, 304] on span "Learn More" at bounding box center [414, 305] width 44 height 11
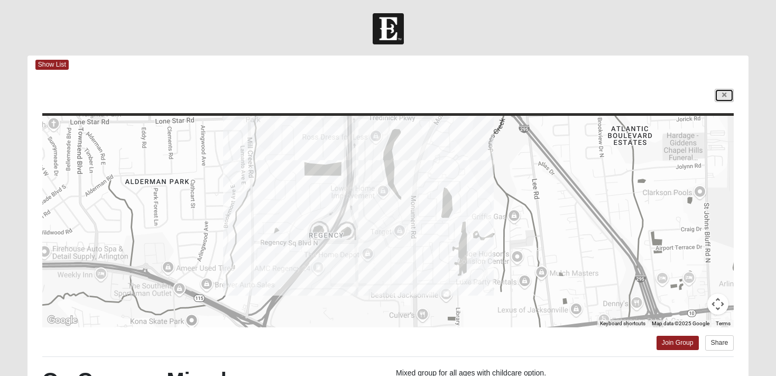
click at [727, 94] on icon at bounding box center [724, 95] width 4 height 6
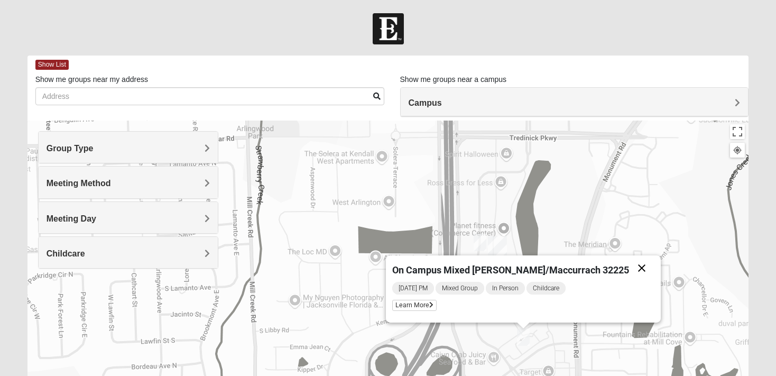
click at [629, 266] on button "Close" at bounding box center [641, 267] width 25 height 25
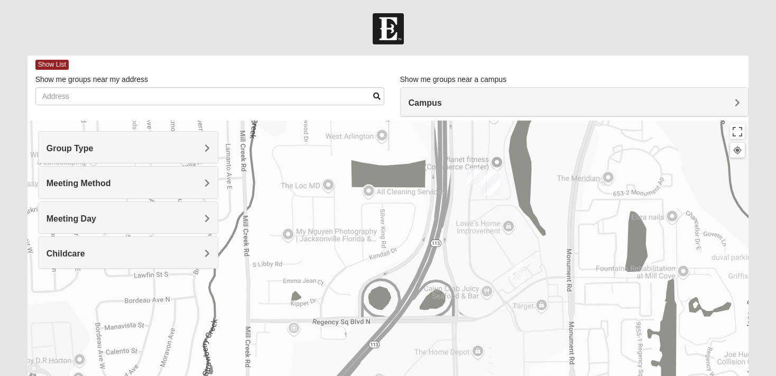
drag, startPoint x: 541, startPoint y: 264, endPoint x: 530, endPoint y: 147, distance: 117.9
click at [530, 147] on div at bounding box center [389, 332] width 722 height 423
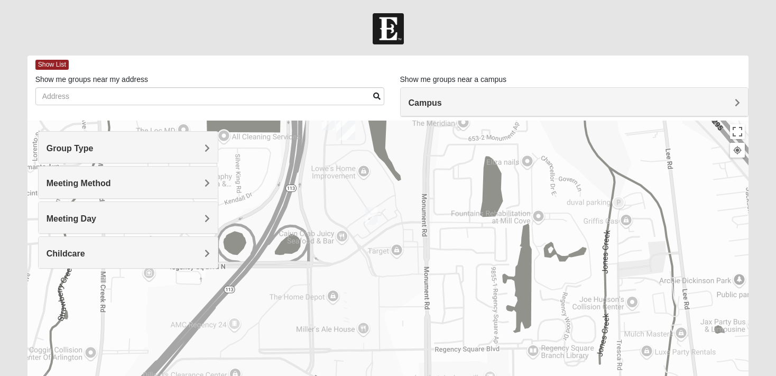
drag, startPoint x: 538, startPoint y: 292, endPoint x: 398, endPoint y: 301, distance: 140.5
click at [398, 301] on div at bounding box center [389, 332] width 722 height 423
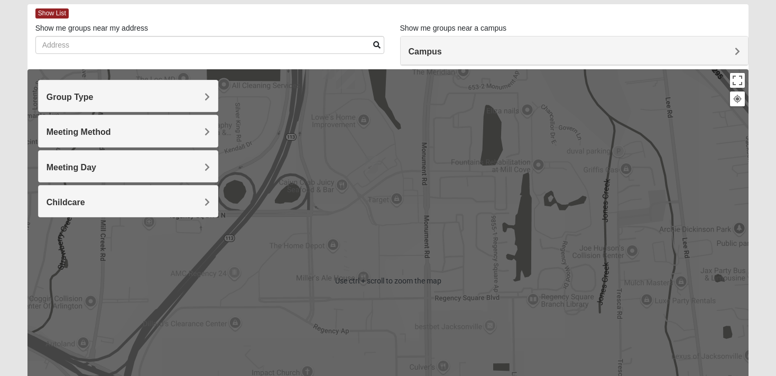
scroll to position [112, 0]
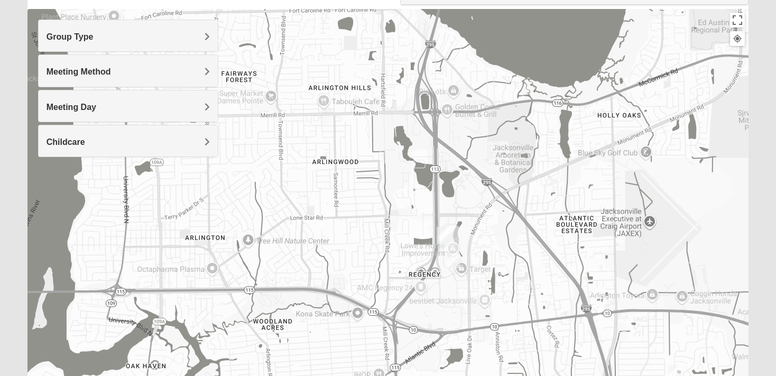
drag, startPoint x: 449, startPoint y: 248, endPoint x: 495, endPoint y: 301, distance: 70.9
click at [495, 301] on div at bounding box center [389, 220] width 722 height 423
click at [452, 259] on img "On Campus Mixed Pritchett/Maccurrach 32225" at bounding box center [453, 259] width 21 height 26
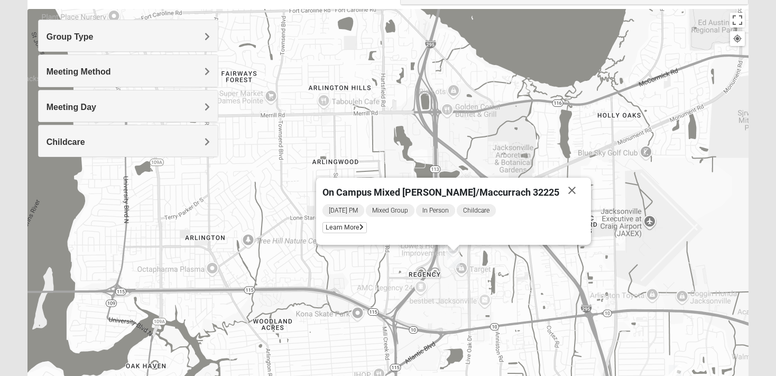
click at [447, 289] on div "On Campus Mixed [PERSON_NAME]/Maccurrach 32225 [DATE] PM Mixed Group In Person …" at bounding box center [389, 220] width 722 height 423
click at [71, 69] on span "Meeting Method" at bounding box center [79, 71] width 65 height 9
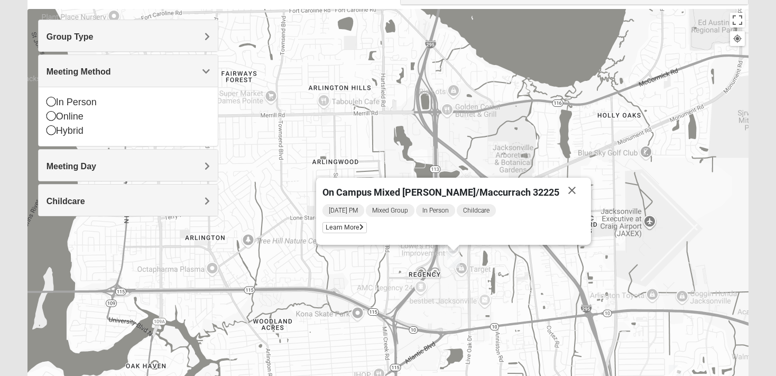
click at [79, 40] on span "Group Type" at bounding box center [70, 36] width 47 height 9
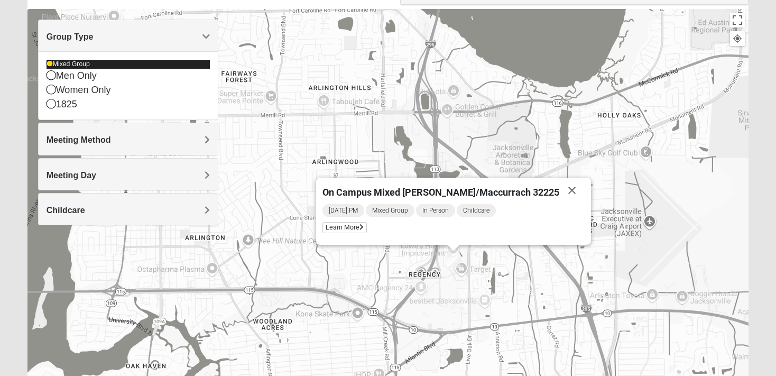
click at [50, 66] on icon at bounding box center [50, 64] width 6 height 6
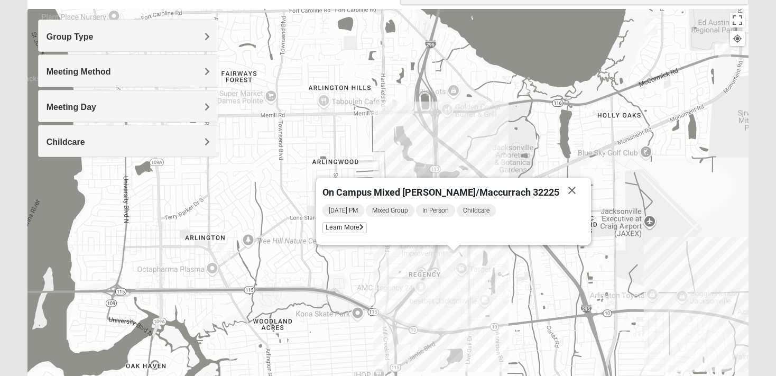
click at [462, 299] on div "On Campus Mixed [PERSON_NAME]/Maccurrach 32225 [DATE] PM Mixed Group In Person …" at bounding box center [389, 220] width 722 height 423
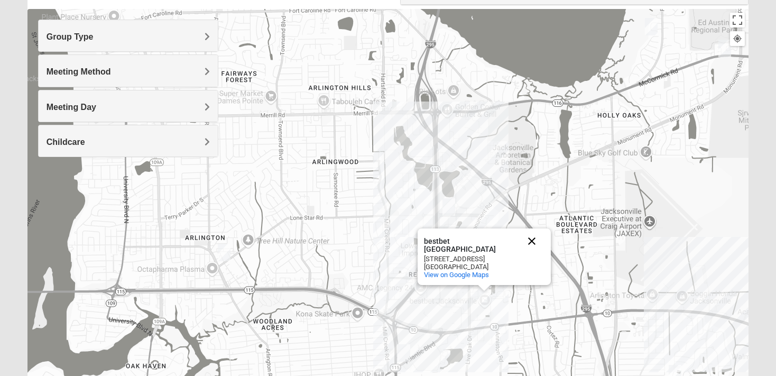
click at [531, 240] on button "Close" at bounding box center [531, 240] width 25 height 25
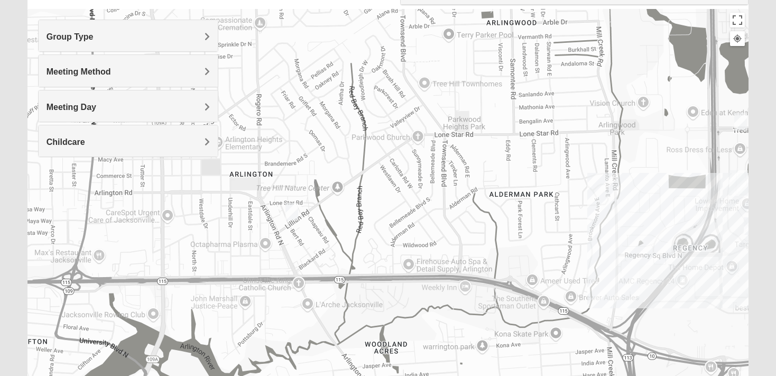
drag, startPoint x: 546, startPoint y: 240, endPoint x: 303, endPoint y: 272, distance: 244.8
click at [303, 272] on div at bounding box center [389, 220] width 722 height 423
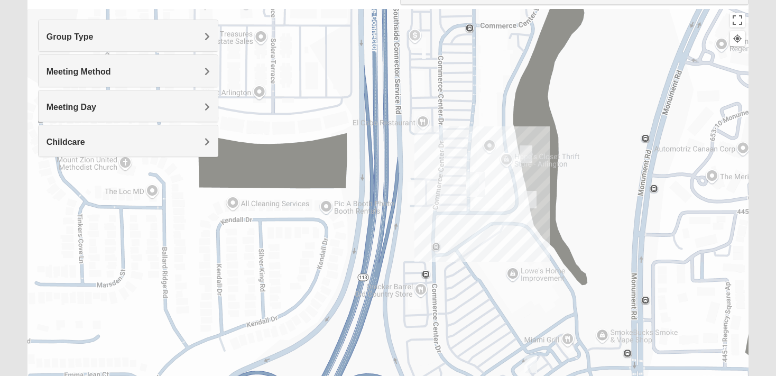
drag, startPoint x: 455, startPoint y: 213, endPoint x: 439, endPoint y: 345, distance: 132.7
click at [439, 345] on div at bounding box center [389, 220] width 722 height 423
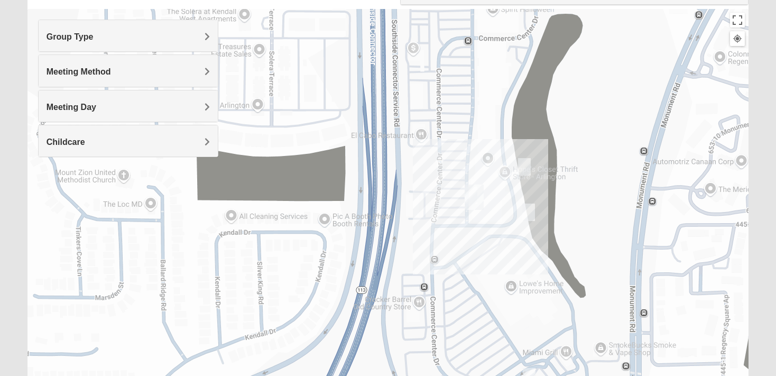
click at [529, 209] on img "On Campus Mens Harrison 32225" at bounding box center [528, 212] width 21 height 26
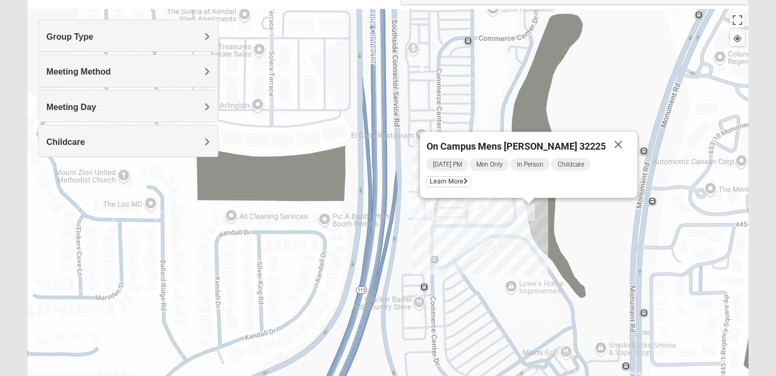
click at [474, 234] on div "On Campus Mens [PERSON_NAME] 32225 [DATE] PM Men Only In Person Childcare Learn…" at bounding box center [389, 220] width 722 height 423
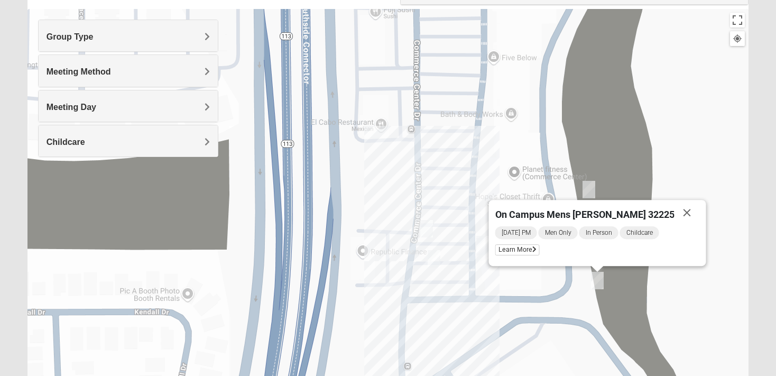
drag, startPoint x: 458, startPoint y: 217, endPoint x: 462, endPoint y: 325, distance: 108.5
click at [461, 326] on div "On Campus Mens [PERSON_NAME] 32225 [DATE] PM Men Only In Person Childcare Learn…" at bounding box center [389, 220] width 722 height 423
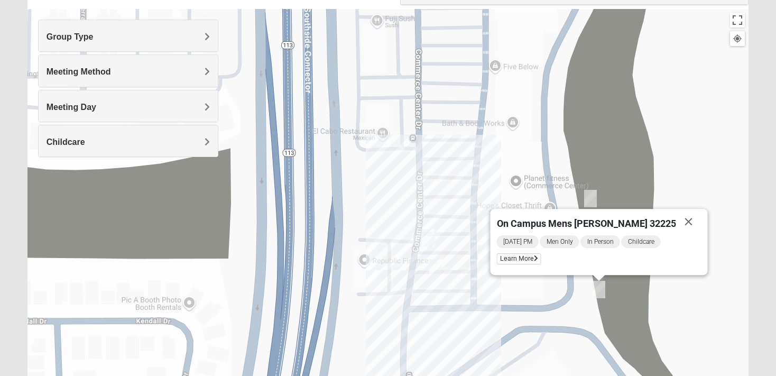
click at [439, 269] on img "Mens Barringer/Will 32225" at bounding box center [435, 268] width 21 height 26
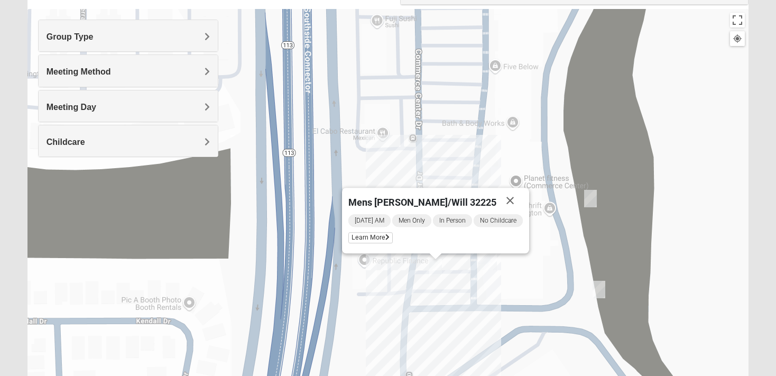
click at [442, 316] on div "Mens [PERSON_NAME]/Will 32225 [DATE] AM Men Only In Person No Childcare Learn M…" at bounding box center [389, 220] width 722 height 423
click at [517, 197] on button "Close" at bounding box center [510, 200] width 25 height 25
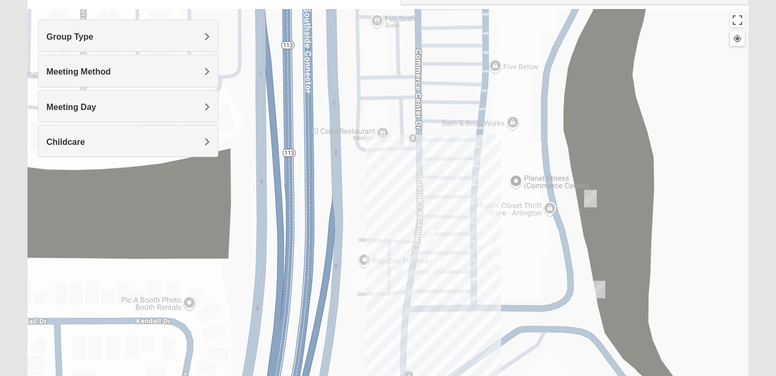
click at [429, 236] on img "On Campus Mixed Clark 32225" at bounding box center [428, 238] width 21 height 26
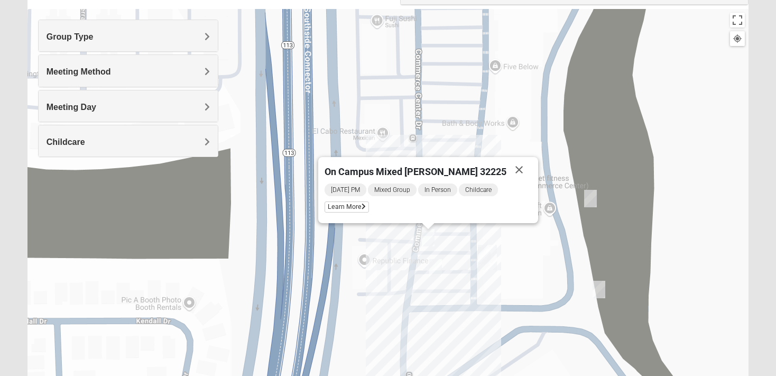
click at [507, 163] on button "Close" at bounding box center [519, 169] width 25 height 25
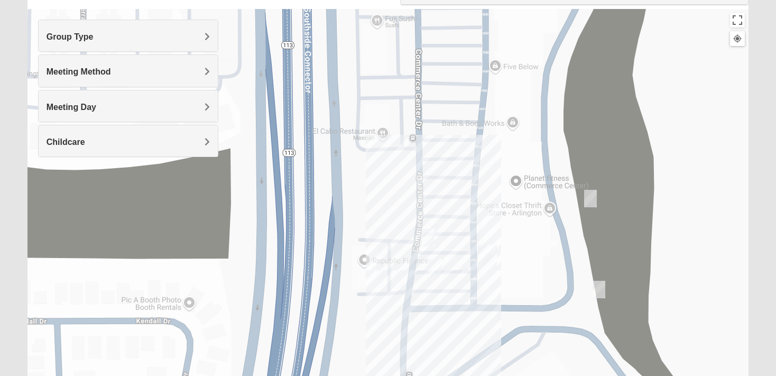
click at [437, 271] on img "Mens Barringer/Will 32225" at bounding box center [435, 268] width 21 height 26
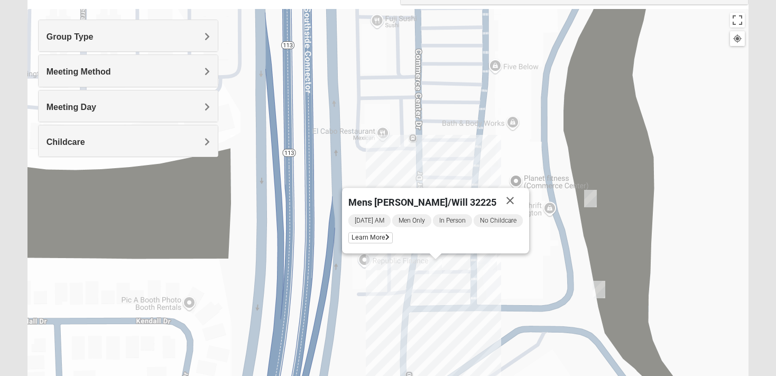
click at [596, 294] on img "On Campus Mens Harrison 32225" at bounding box center [599, 290] width 21 height 26
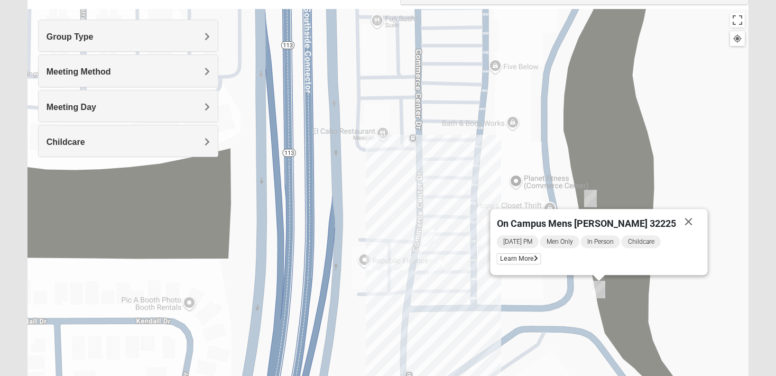
click at [577, 301] on div "On Campus Mens [PERSON_NAME] 32225 [DATE] PM Men Only In Person Childcare Learn…" at bounding box center [389, 220] width 722 height 423
click at [589, 194] on img "On Campus Womens Medina 32225" at bounding box center [590, 199] width 21 height 26
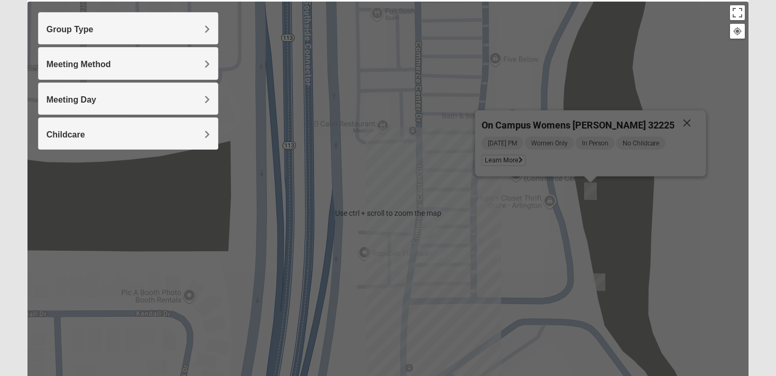
scroll to position [38, 0]
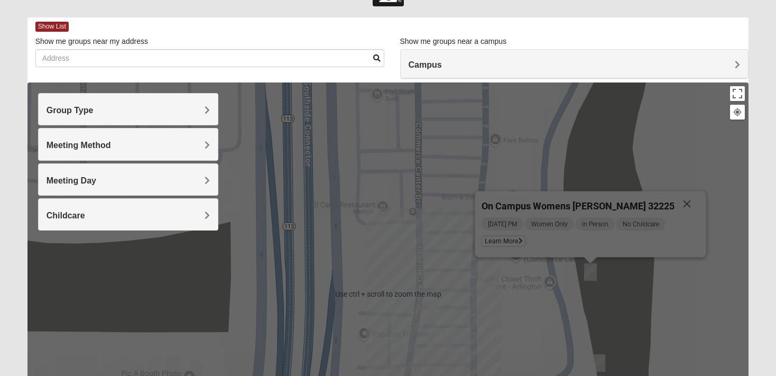
click at [553, 316] on div "On Campus Womens [PERSON_NAME] 32225 [DATE] PM Women Only In Person No Childcar…" at bounding box center [389, 294] width 722 height 423
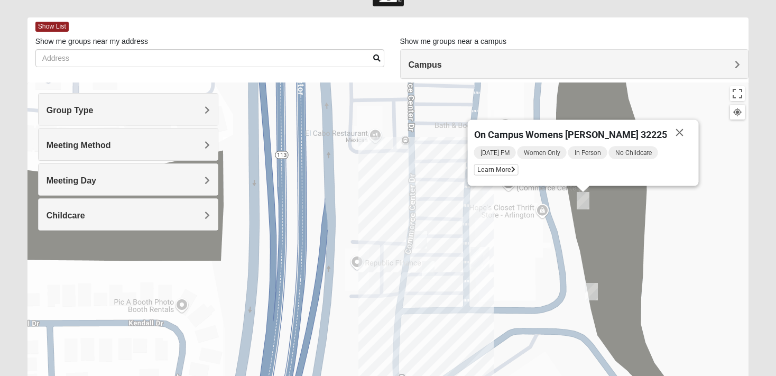
drag, startPoint x: 555, startPoint y: 337, endPoint x: 546, endPoint y: 252, distance: 85.6
click at [546, 252] on div "On Campus Womens [PERSON_NAME] 32225 [DATE] PM Women Only In Person No Childcar…" at bounding box center [389, 294] width 722 height 423
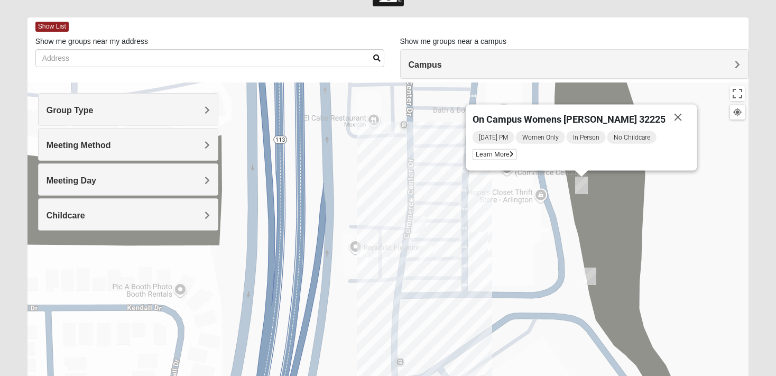
click at [590, 278] on img "On Campus Mens Harrison 32225" at bounding box center [590, 276] width 21 height 26
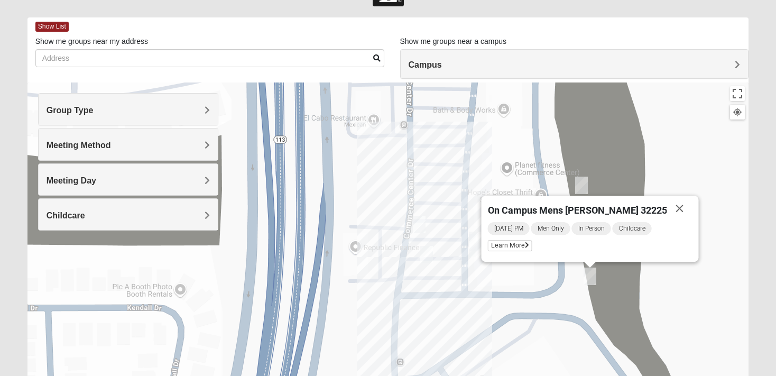
click at [529, 309] on div "On Campus Mens [PERSON_NAME] 32225 [DATE] PM Men Only In Person Childcare Learn…" at bounding box center [389, 294] width 722 height 423
click at [418, 219] on img "On Campus Mixed Clark 32225" at bounding box center [419, 225] width 21 height 26
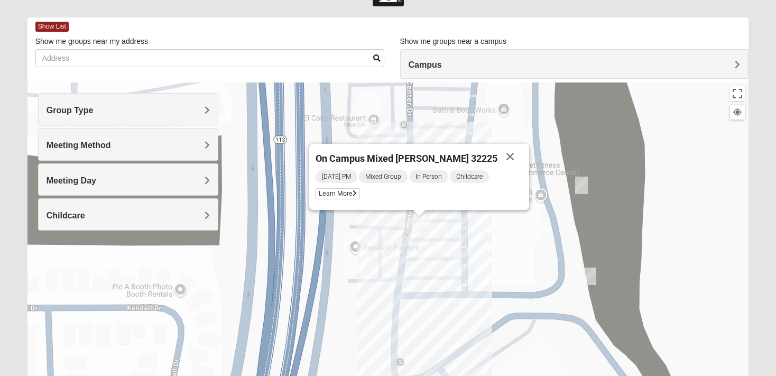
click at [426, 253] on img "Mens Barringer/Will 32225" at bounding box center [426, 255] width 21 height 26
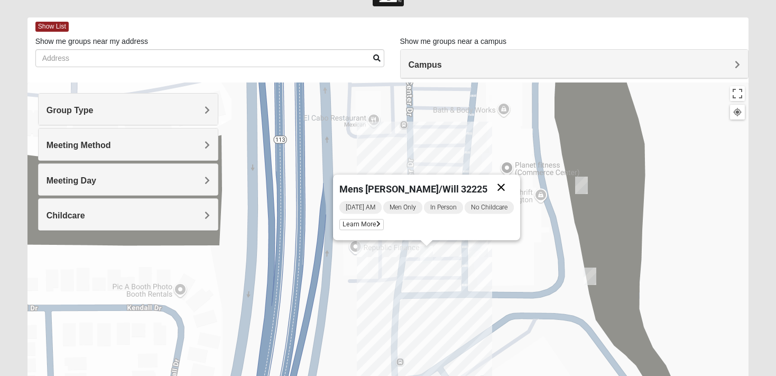
click at [502, 183] on button "Close" at bounding box center [501, 187] width 25 height 25
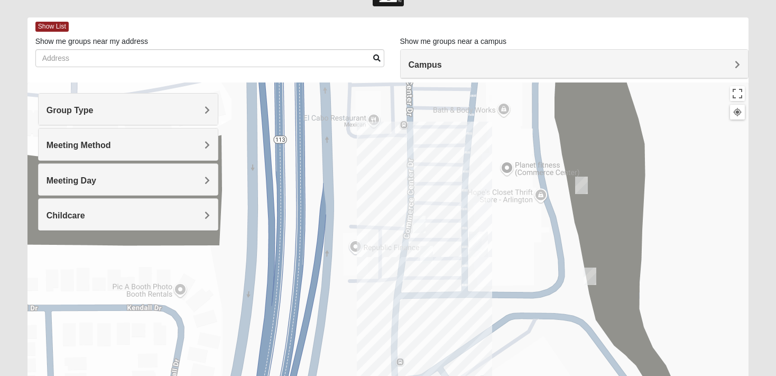
click at [589, 274] on img "On Campus Mens Harrison 32225" at bounding box center [590, 276] width 21 height 26
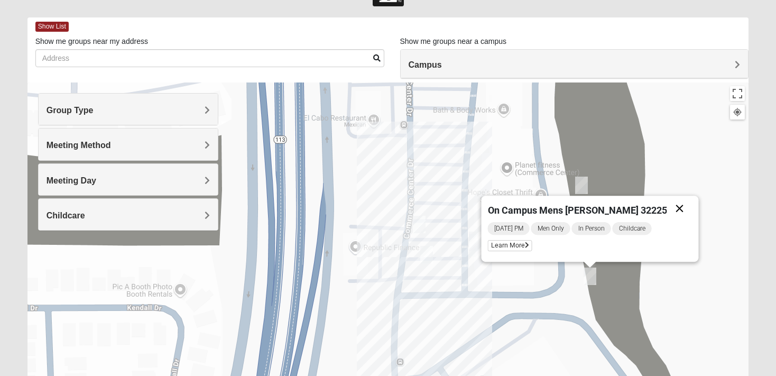
click at [667, 209] on button "Close" at bounding box center [679, 208] width 25 height 25
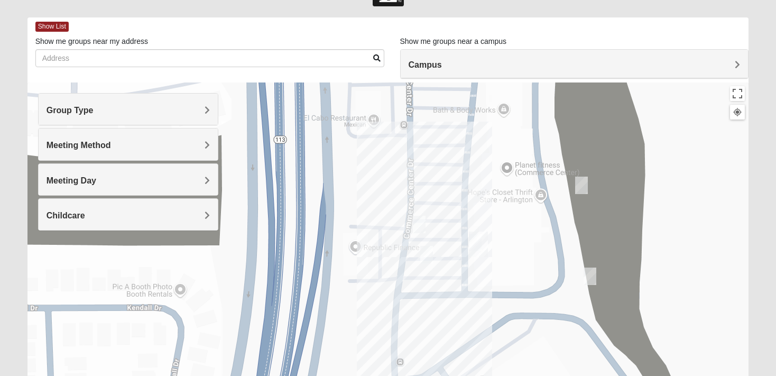
click at [423, 250] on img "Mens Barringer/Will 32225" at bounding box center [426, 255] width 21 height 26
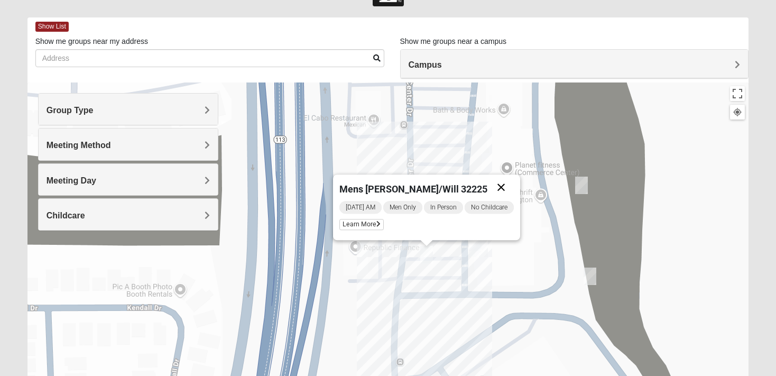
click at [502, 185] on button "Close" at bounding box center [501, 187] width 25 height 25
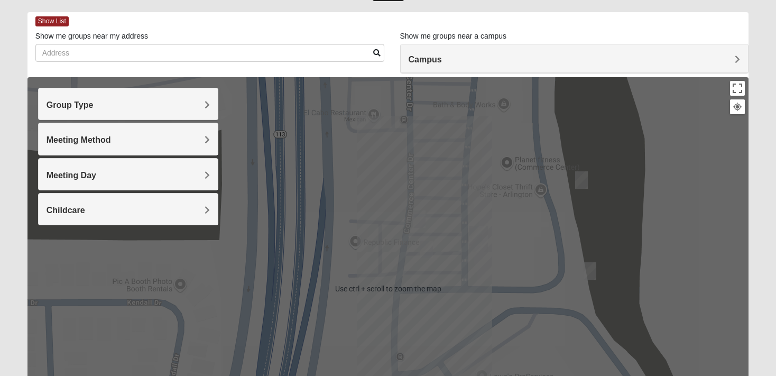
scroll to position [0, 0]
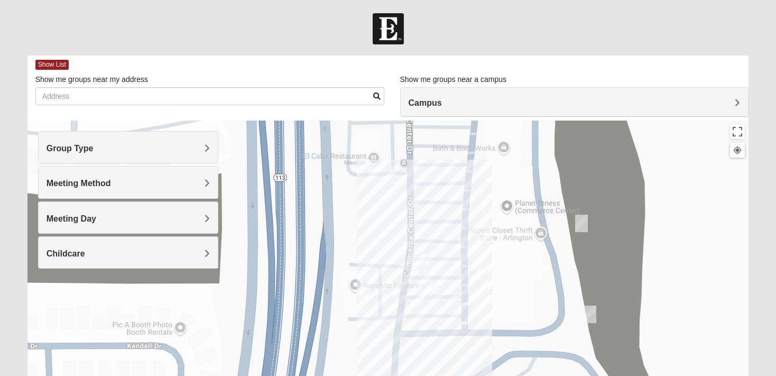
click at [94, 147] on span "Group Type" at bounding box center [70, 148] width 47 height 9
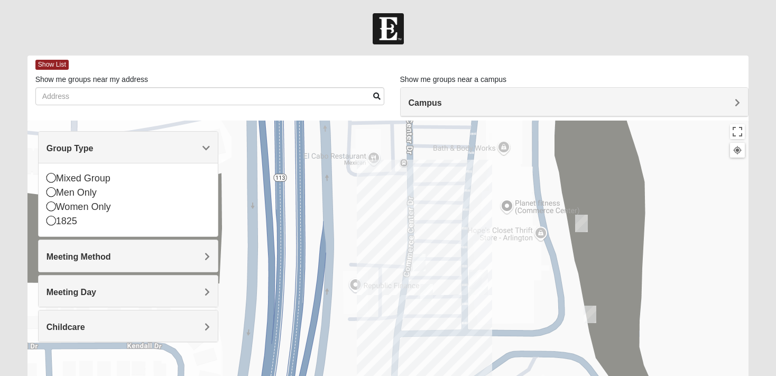
click at [94, 146] on span "Group Type" at bounding box center [70, 148] width 47 height 9
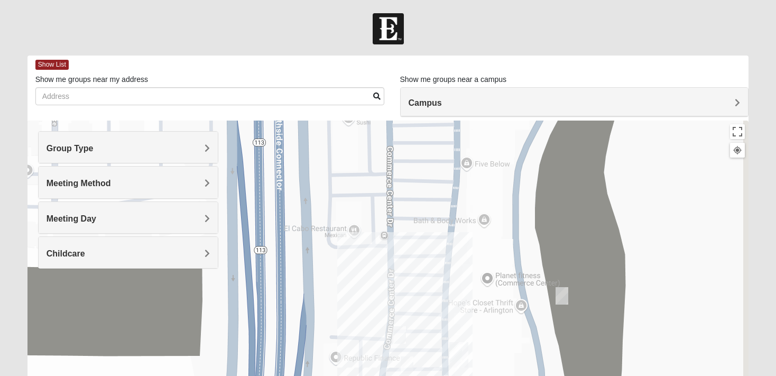
drag, startPoint x: 360, startPoint y: 239, endPoint x: 343, endPoint y: 299, distance: 62.6
click at [343, 299] on div at bounding box center [389, 332] width 722 height 423
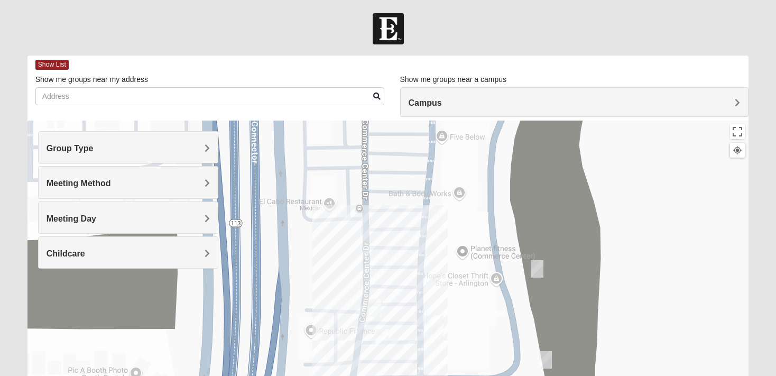
drag, startPoint x: 367, startPoint y: 296, endPoint x: 353, endPoint y: 169, distance: 127.2
click at [353, 169] on div at bounding box center [389, 332] width 722 height 423
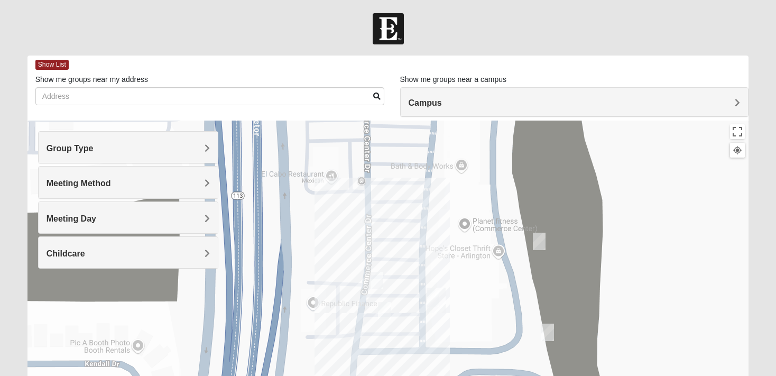
drag, startPoint x: 395, startPoint y: 325, endPoint x: 398, endPoint y: 219, distance: 106.4
click at [398, 219] on div at bounding box center [389, 332] width 722 height 423
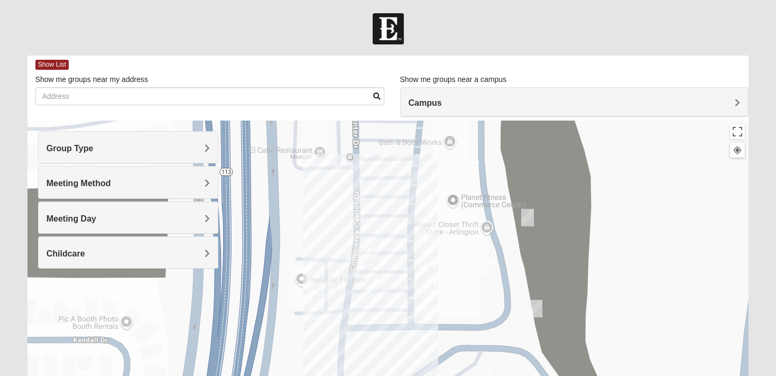
drag, startPoint x: 394, startPoint y: 331, endPoint x: 390, endPoint y: 350, distance: 18.9
click at [390, 350] on div at bounding box center [389, 332] width 722 height 423
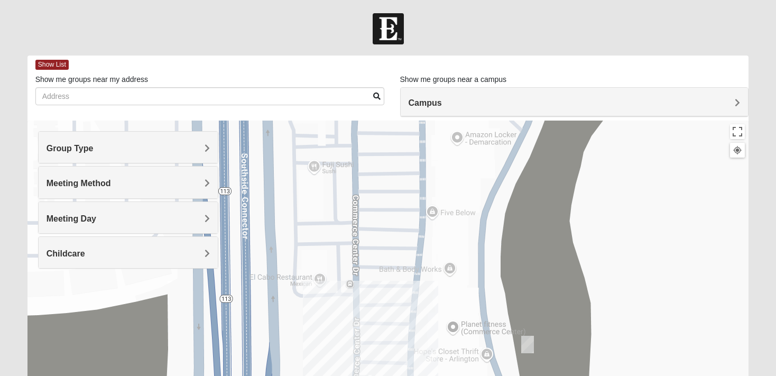
drag, startPoint x: 385, startPoint y: 243, endPoint x: 381, endPoint y: 223, distance: 20.3
click at [381, 223] on div at bounding box center [389, 332] width 722 height 423
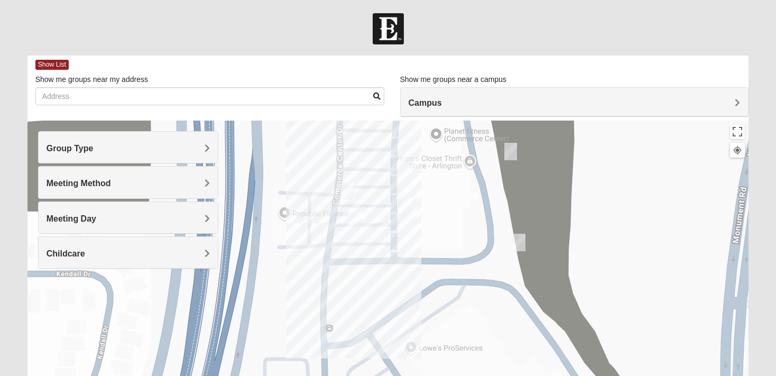
drag, startPoint x: 385, startPoint y: 342, endPoint x: 376, endPoint y: 358, distance: 18.7
click at [386, 275] on div at bounding box center [389, 332] width 722 height 423
